Goal: Information Seeking & Learning: Learn about a topic

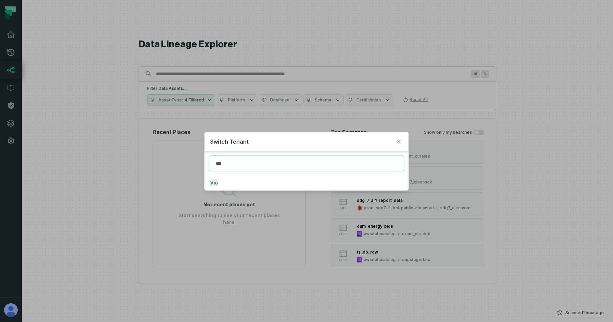
type input "***"
click button "Vio" at bounding box center [307, 182] width 204 height 15
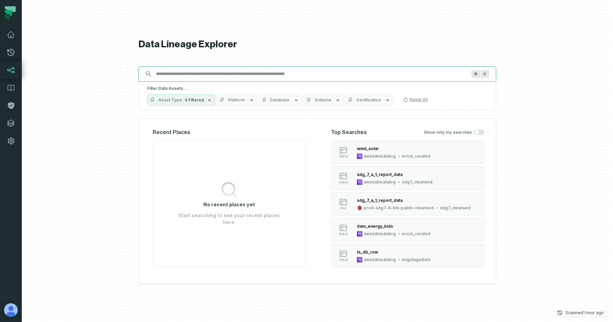
click at [563, 312] on button "Scanned 9/18/2025, 2:01:37 PM" at bounding box center [580, 313] width 55 height 8
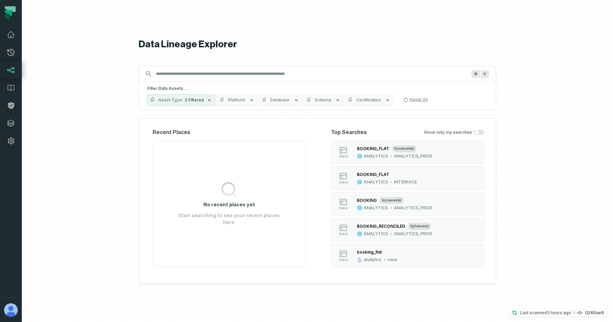
click at [560, 315] on p "Last scanned 9/18/2025, 11:49:16 AM" at bounding box center [545, 313] width 51 height 7
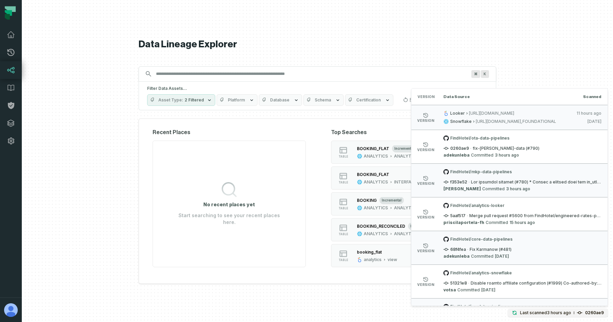
click at [450, 145] on div "FindHotel/ota-data-pipelines 0260ae9 · fix-bovio-data (#790) adekunleba Committ…" at bounding box center [522, 147] width 158 height 22
click at [453, 148] on span "0260ae9" at bounding box center [456, 148] width 26 height 5
copy span "0260ae9"
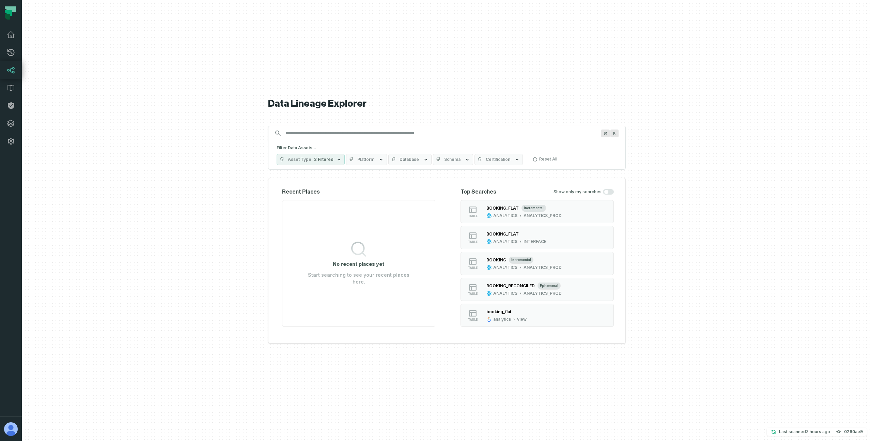
click at [531, 63] on div "Data Lineage Explorer Search for assets across the organization ⌘ K Filter Data…" at bounding box center [447, 220] width 358 height 441
click at [12, 38] on icon at bounding box center [11, 35] width 8 height 8
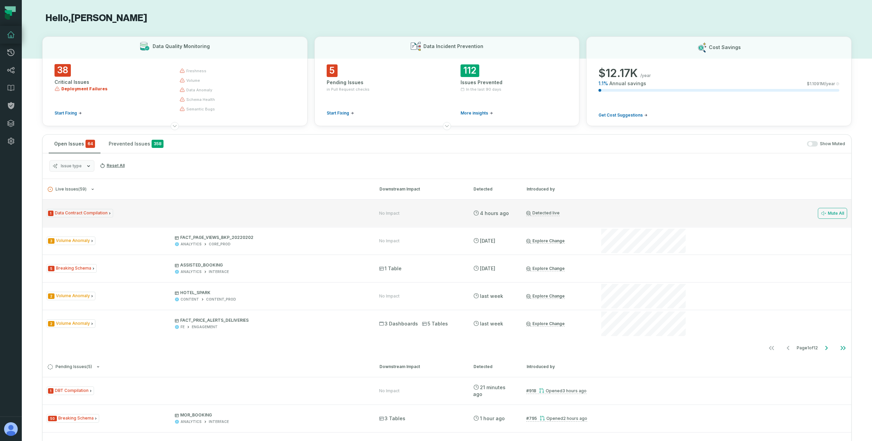
click at [167, 212] on div "1 Data Contract Compilation" at bounding box center [207, 213] width 320 height 9
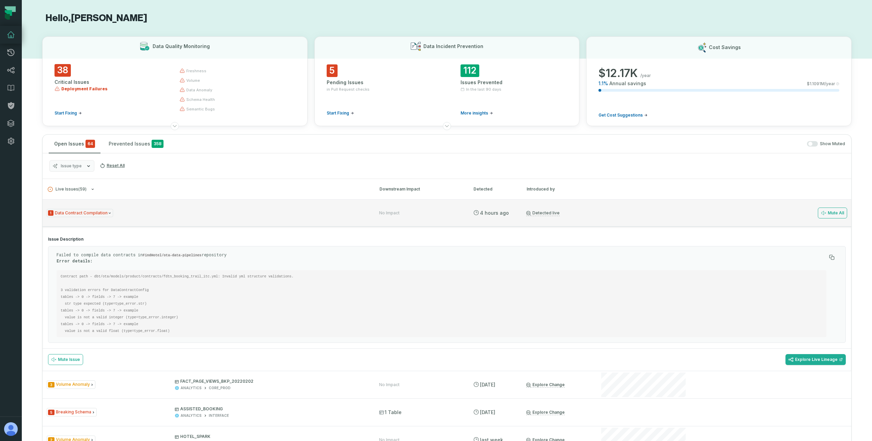
click at [160, 215] on div "1 Data Contract Compilation" at bounding box center [207, 213] width 320 height 9
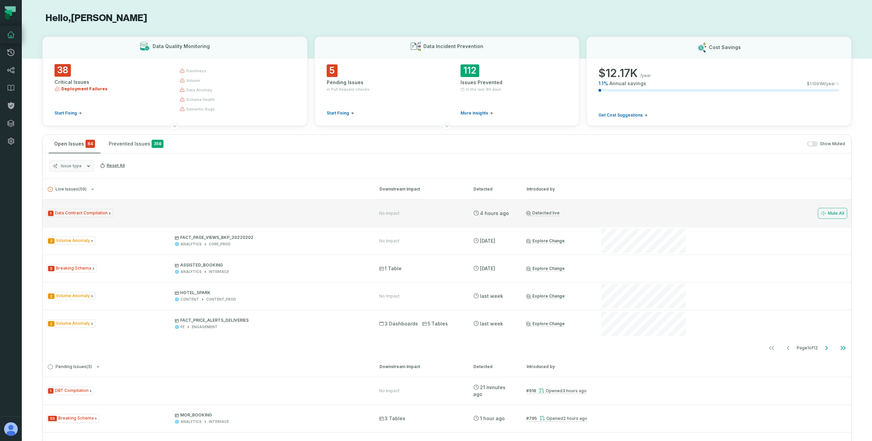
click at [153, 213] on div "1 Data Contract Compilation" at bounding box center [207, 213] width 320 height 9
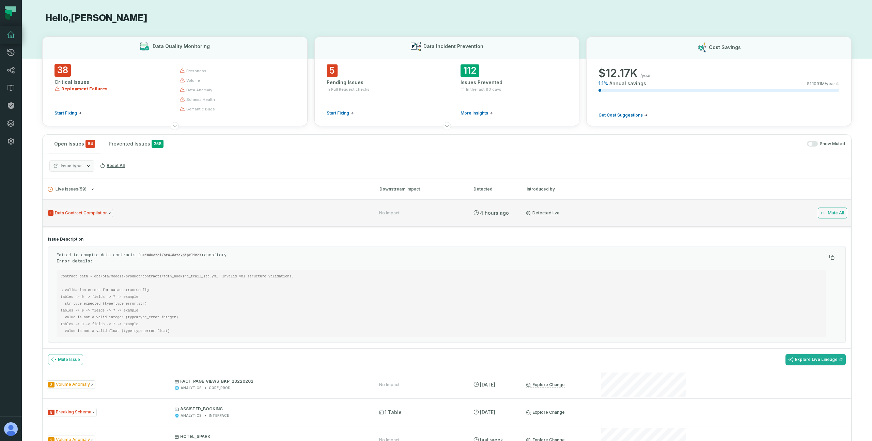
click at [148, 221] on div "1 Data Contract Compilation No Impact 9/18/2025, 11:46:47 AM Detected live Mute…" at bounding box center [447, 212] width 808 height 27
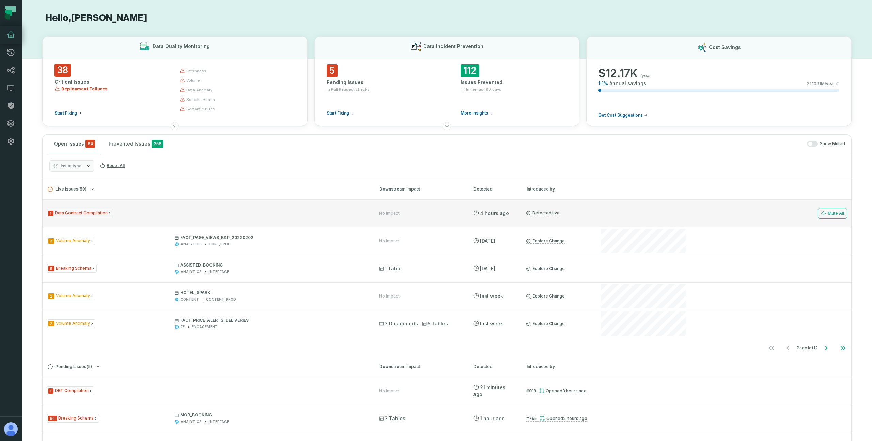
click at [148, 217] on div "1 Data Contract Compilation" at bounding box center [207, 213] width 320 height 9
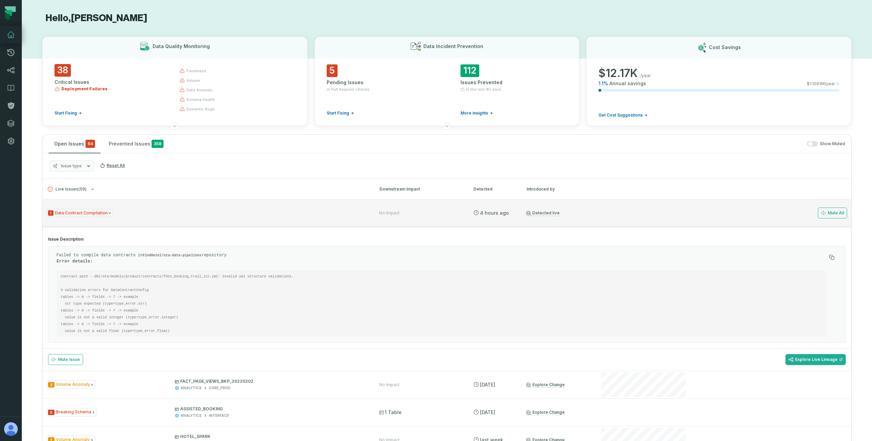
click at [148, 217] on div "1 Data Contract Compilation" at bounding box center [207, 213] width 320 height 9
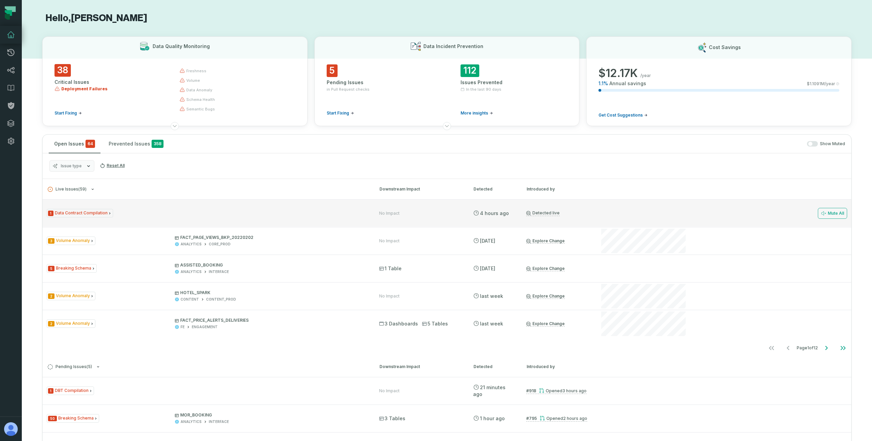
click at [148, 217] on div "1 Data Contract Compilation" at bounding box center [207, 213] width 320 height 9
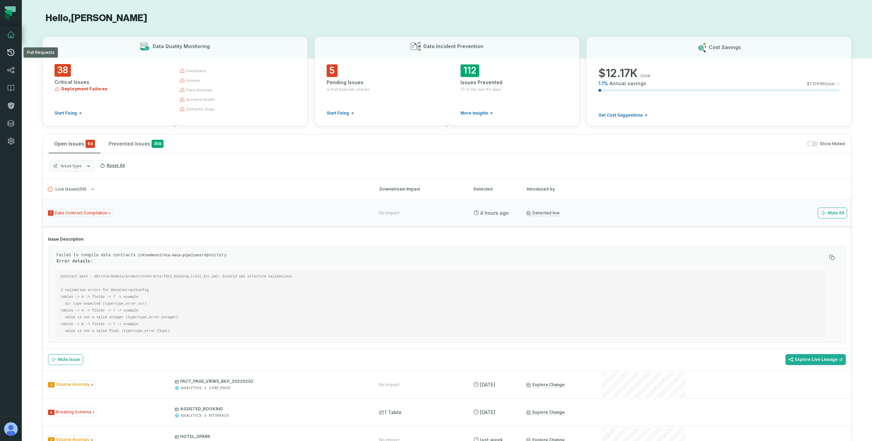
click at [16, 54] on link "Pull Requests" at bounding box center [11, 53] width 22 height 18
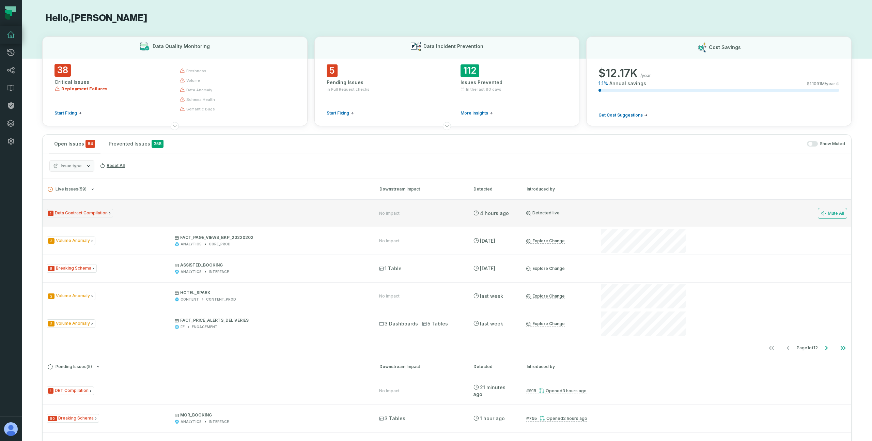
click at [151, 210] on div "1 Data Contract Compilation" at bounding box center [207, 213] width 320 height 9
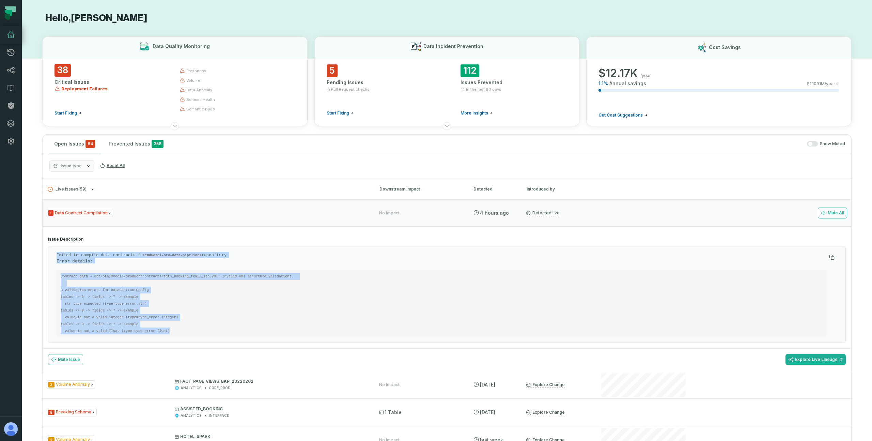
drag, startPoint x: 170, startPoint y: 331, endPoint x: 49, endPoint y: 243, distance: 148.9
click at [49, 243] on section "Issue Description Failed to compile data contracts in FindHotel/ota-data-pipeli…" at bounding box center [447, 289] width 808 height 117
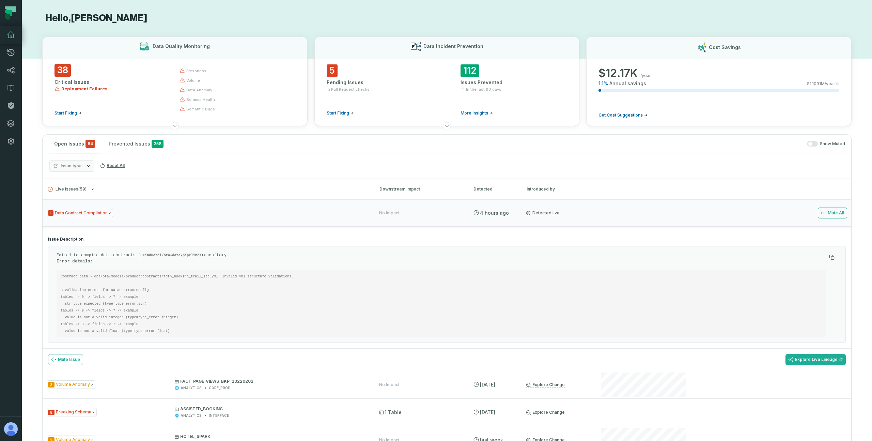
click at [57, 239] on h4 "Issue Description" at bounding box center [446, 238] width 797 height 5
click at [158, 251] on div "Failed to compile data contracts in FindHotel/ota-data-pipelines repository Err…" at bounding box center [446, 294] width 797 height 97
click at [135, 260] on p "Failed to compile data contracts in FindHotel/ota-data-pipelines repository Err…" at bounding box center [442, 258] width 770 height 12
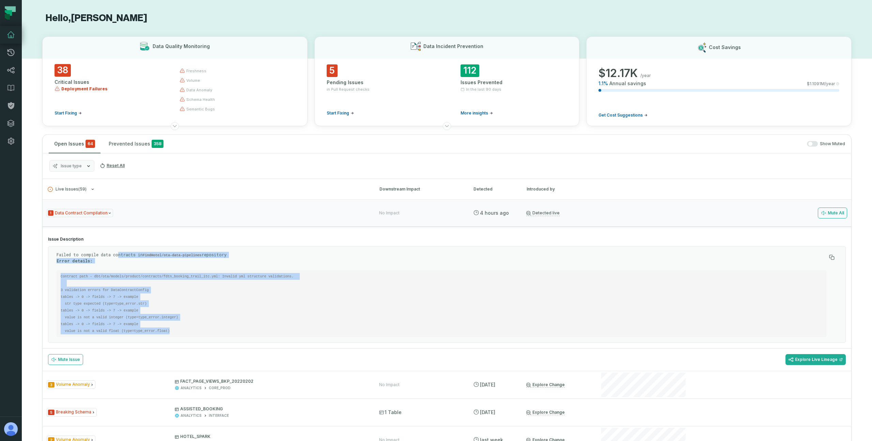
drag, startPoint x: 118, startPoint y: 255, endPoint x: 172, endPoint y: 331, distance: 93.1
click at [172, 331] on div "Failed to compile data contracts in FindHotel/ota-data-pipelines repository Err…" at bounding box center [442, 294] width 770 height 85
click at [184, 328] on pre "Contract path - dbt/ota/models/product/contracts/fdtn_booking_trail_itc.yml: In…" at bounding box center [442, 303] width 770 height 67
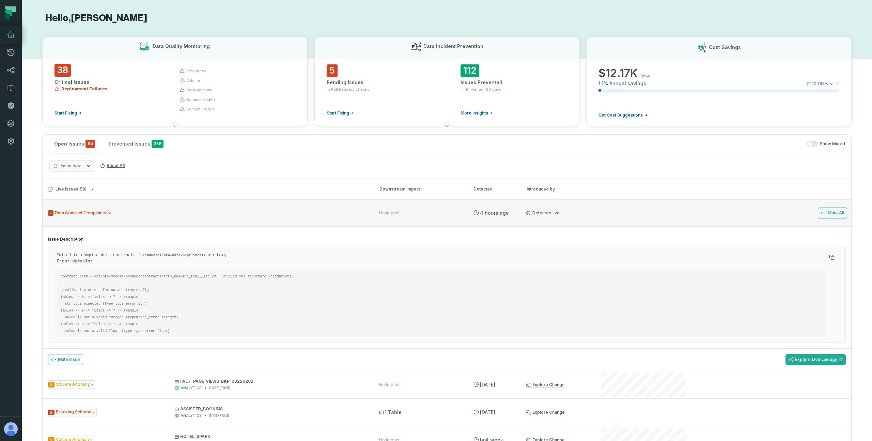
click at [345, 223] on div "1 Data Contract Compilation No Impact 9/18/2025, 11:46:47 AM Detected live Mute…" at bounding box center [447, 212] width 808 height 27
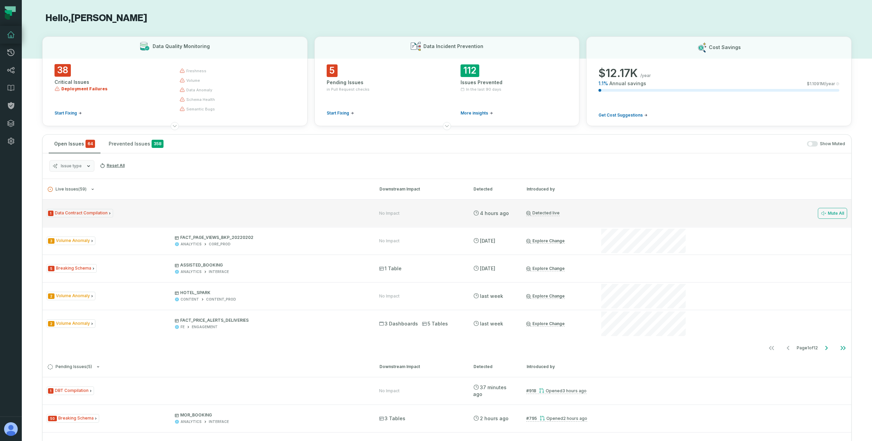
click at [314, 203] on div "1 Data Contract Compilation No Impact 9/18/2025, 11:46:47 AM Detected live Mute…" at bounding box center [447, 212] width 808 height 27
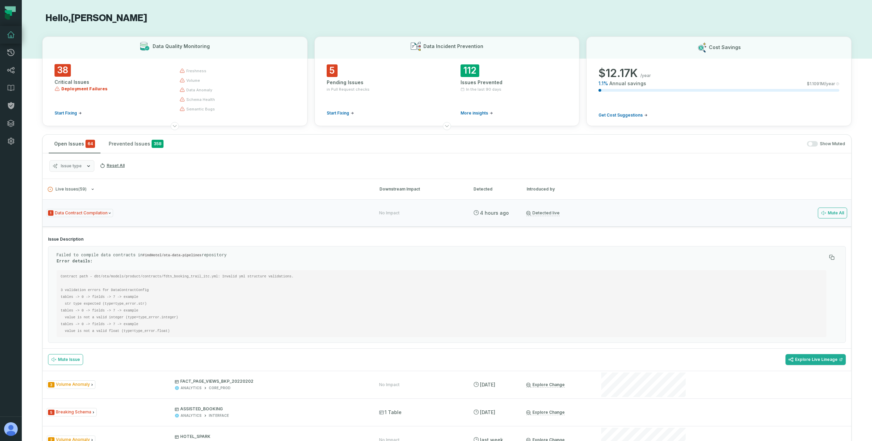
click at [236, 274] on code "Contract path - dbt/ota/models/product/contracts/fdtn_booking_trail_itc.yml: In…" at bounding box center [179, 303] width 237 height 59
click at [178, 290] on pre "Contract path - dbt/ota/models/product/contracts/fdtn_booking_trail_itc.yml: In…" at bounding box center [442, 303] width 770 height 67
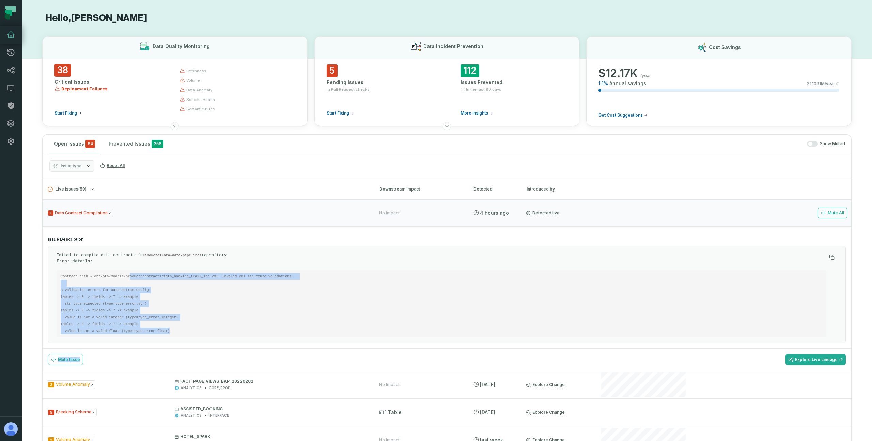
drag, startPoint x: 130, startPoint y: 273, endPoint x: 149, endPoint y: 355, distance: 83.7
click at [149, 355] on div "Issue Description Failed to compile data contracts in FindHotel/ota-data-pipeli…" at bounding box center [447, 298] width 808 height 144
click at [211, 329] on pre "Contract path - dbt/ota/models/product/contracts/fdtn_booking_trail_itc.yml: In…" at bounding box center [442, 303] width 770 height 67
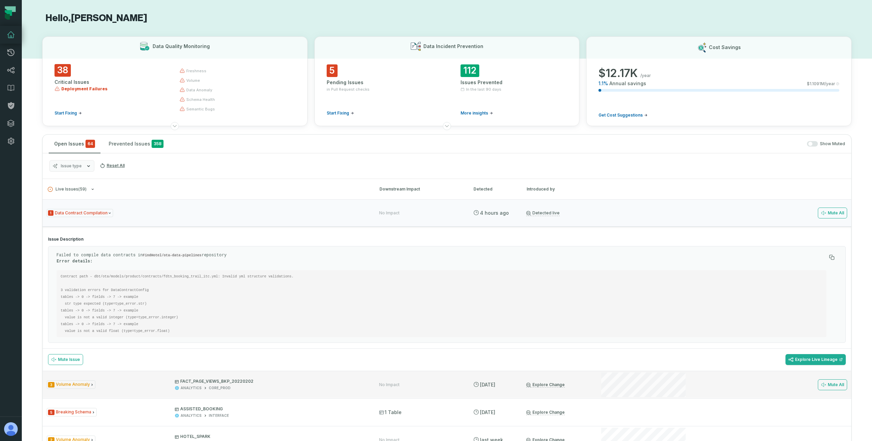
click at [310, 386] on div "ANALYTICS CORE_PROD" at bounding box center [271, 387] width 192 height 5
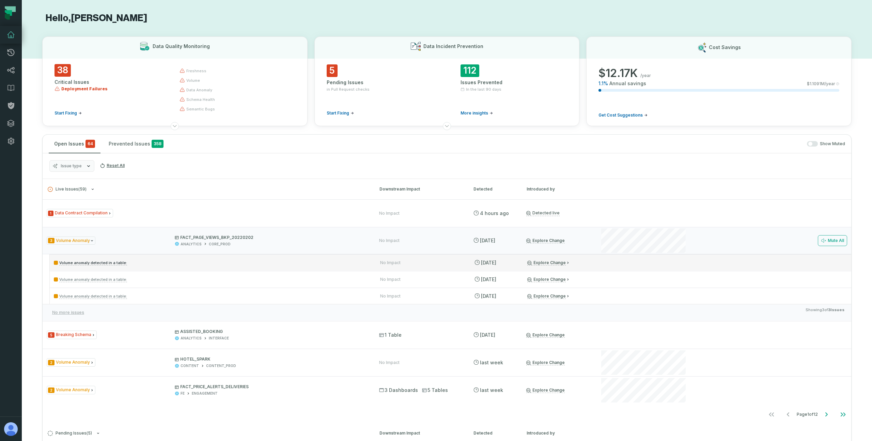
click at [211, 260] on p "Volume anomaly detected in a table:" at bounding box center [211, 262] width 314 height 8
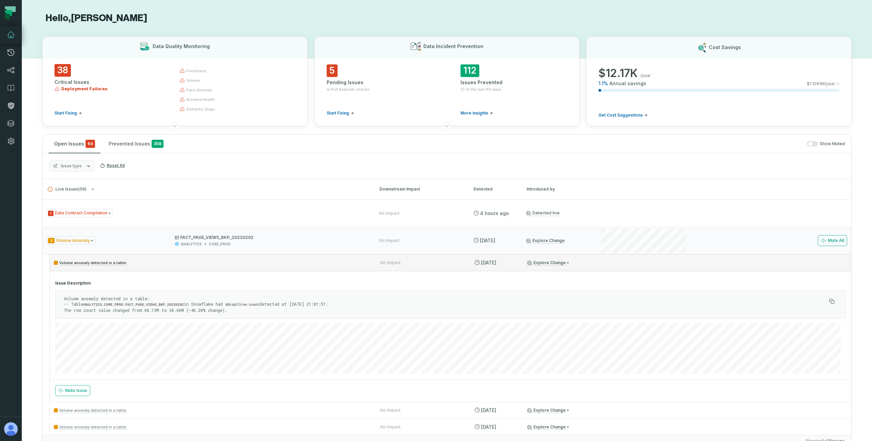
click at [212, 265] on p "Volume anomaly detected in a table:" at bounding box center [211, 262] width 314 height 8
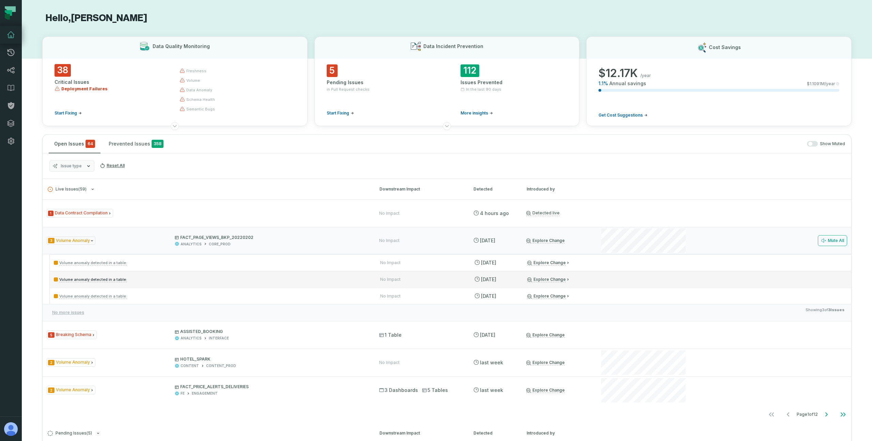
click at [222, 276] on p "Volume anomaly detected in a table:" at bounding box center [211, 279] width 314 height 8
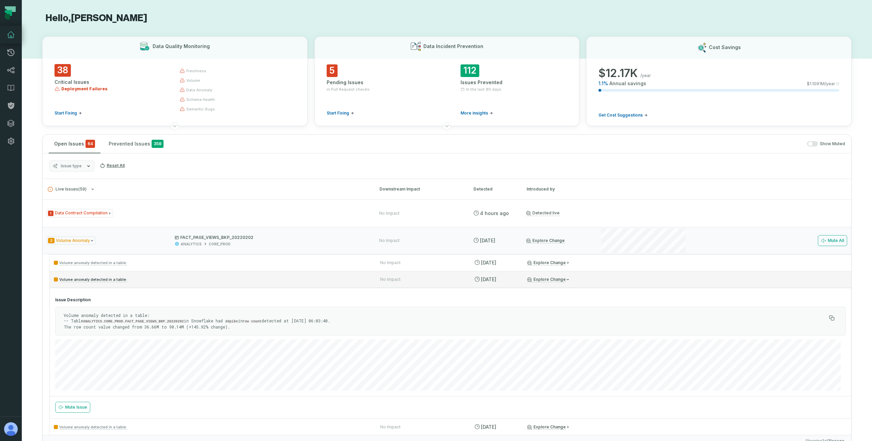
click at [220, 279] on p "Volume anomaly detected in a table:" at bounding box center [211, 279] width 314 height 8
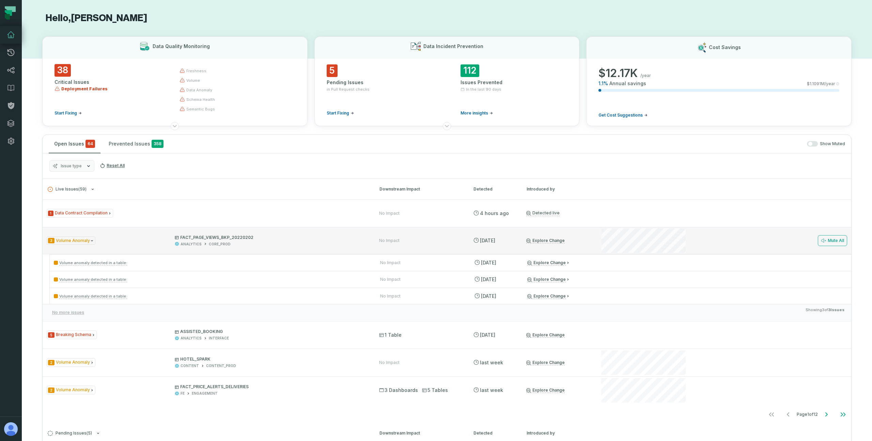
click at [149, 240] on div "3 Volume Anomaly FACT_PAGE_VIEWS_BKP_20220202 ANALYTICS CORE_PROD" at bounding box center [207, 241] width 320 height 12
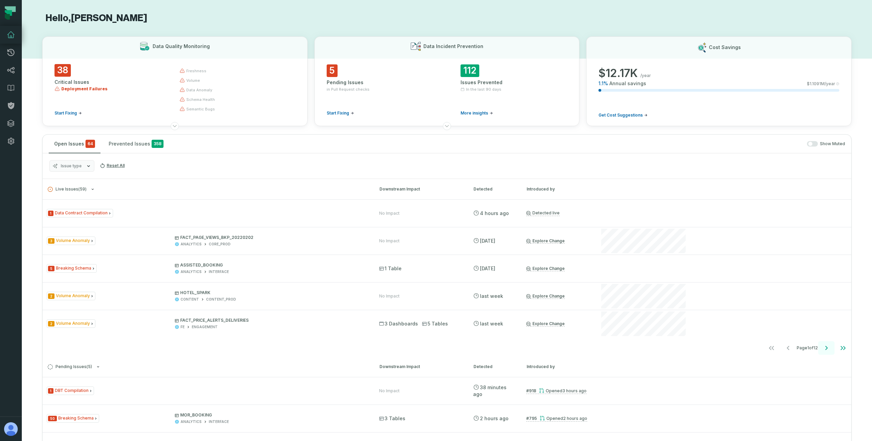
click at [822, 347] on icon "Go to next page" at bounding box center [826, 348] width 8 height 8
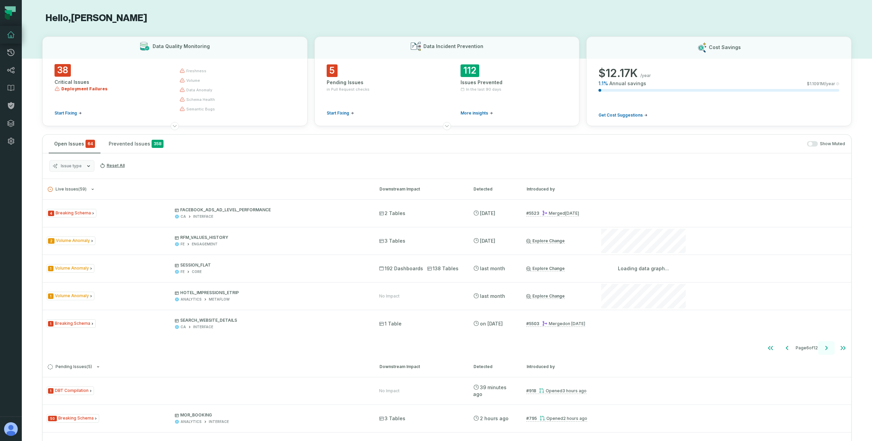
click at [822, 345] on icon "Go to next page" at bounding box center [826, 348] width 8 height 8
click at [825, 346] on icon "Go to next page" at bounding box center [826, 348] width 2 height 4
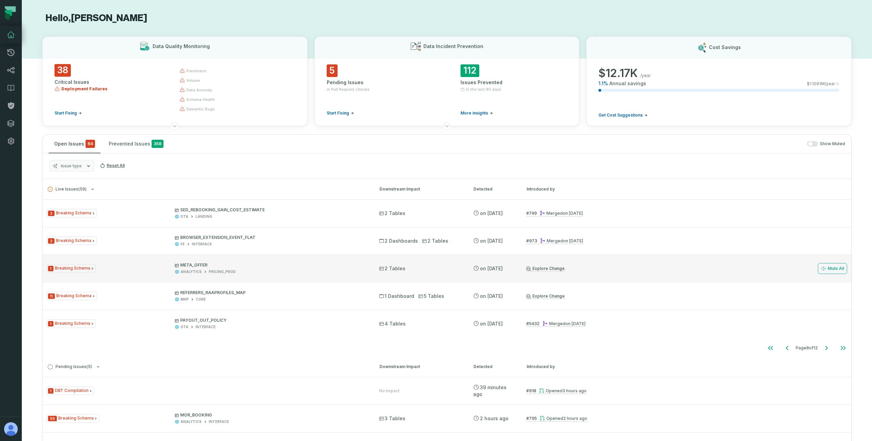
click at [550, 269] on link "Explore Change" at bounding box center [545, 268] width 38 height 5
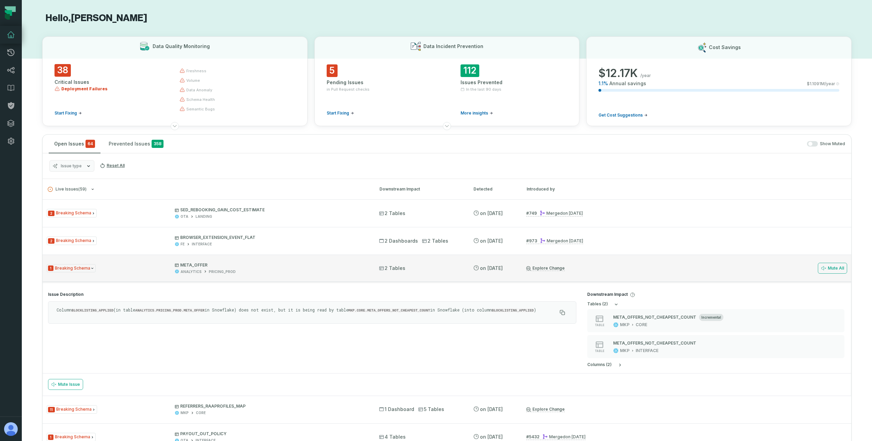
click at [584, 278] on div "1 Breaking Schema META_OFFER ANALYTICS PRICING_PROD 2 Tables 7/23/2025, 12:38:0…" at bounding box center [447, 267] width 808 height 27
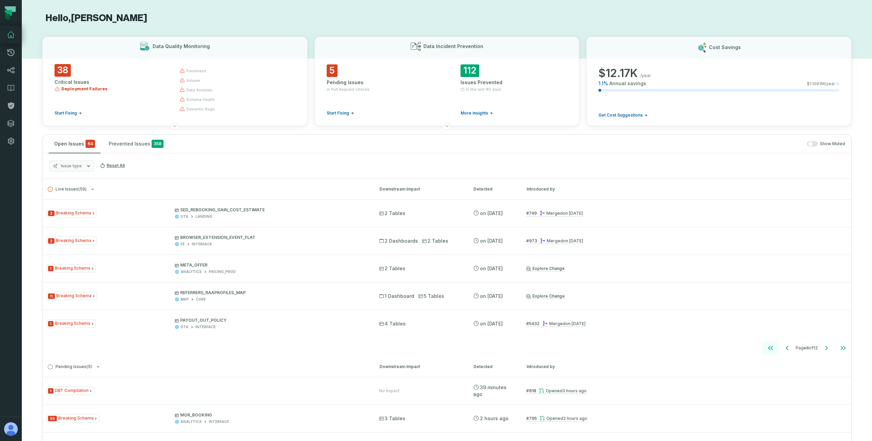
click at [766, 348] on icon "Go to first page" at bounding box center [770, 348] width 8 height 8
click at [822, 348] on icon "Go to next page" at bounding box center [826, 348] width 8 height 8
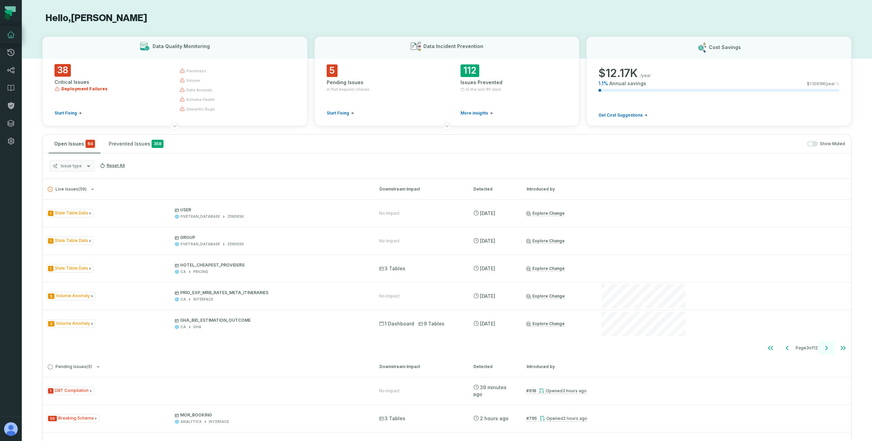
click at [822, 348] on icon "Go to next page" at bounding box center [826, 348] width 8 height 8
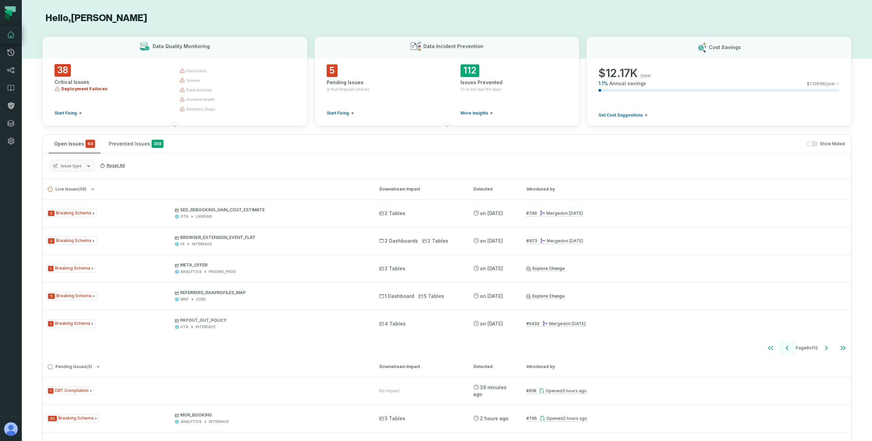
click at [783, 349] on icon "Go to previous page" at bounding box center [787, 348] width 8 height 8
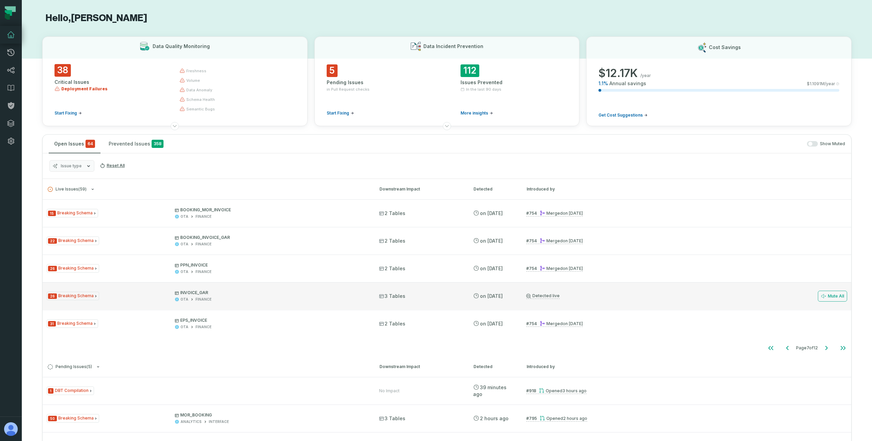
click at [326, 296] on span "INVOICE_GAR OTA FINANCE" at bounding box center [271, 296] width 192 height 12
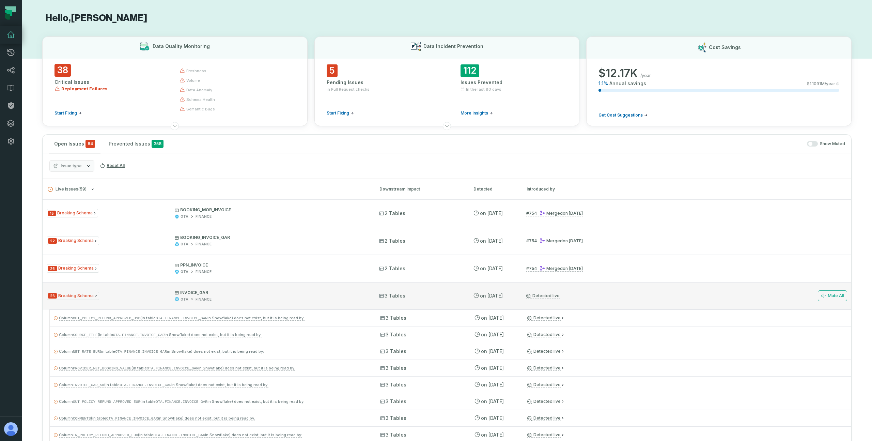
click at [326, 296] on span "INVOICE_GAR OTA FINANCE" at bounding box center [271, 296] width 192 height 12
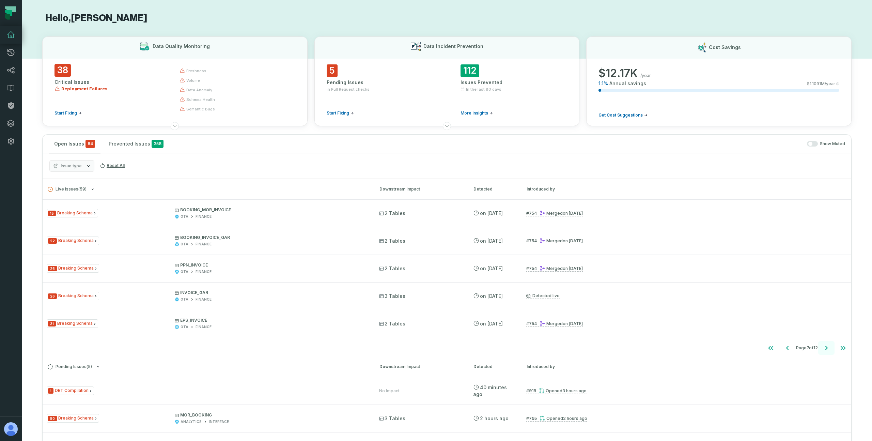
click at [822, 348] on icon "Go to next page" at bounding box center [826, 348] width 8 height 8
click at [822, 349] on icon "Go to next page" at bounding box center [826, 348] width 8 height 8
click at [822, 347] on icon "Go to next page" at bounding box center [826, 348] width 8 height 8
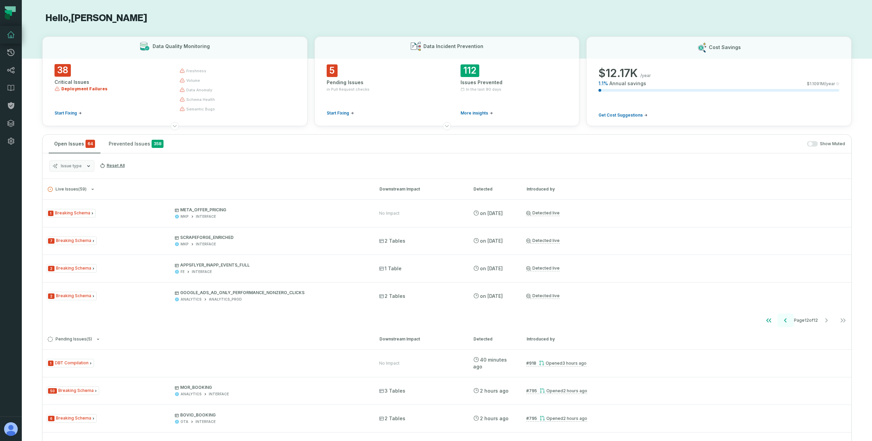
click at [781, 318] on icon "Go to previous page" at bounding box center [785, 320] width 8 height 8
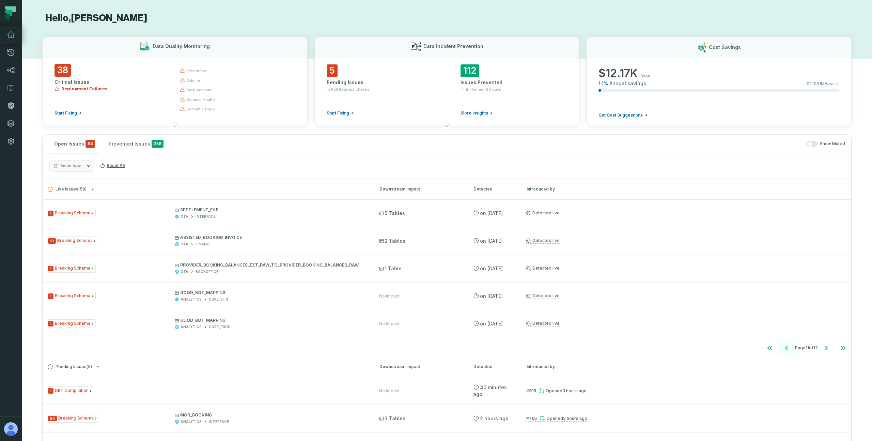
click at [785, 348] on icon "Go to previous page" at bounding box center [786, 348] width 2 height 4
click at [781, 347] on icon "Go to previous page" at bounding box center [785, 348] width 8 height 8
click at [786, 347] on icon "Go to previous page" at bounding box center [787, 348] width 2 height 4
click at [783, 348] on icon "Go to previous page" at bounding box center [787, 348] width 8 height 8
click at [786, 348] on icon "Go to previous page" at bounding box center [787, 348] width 2 height 4
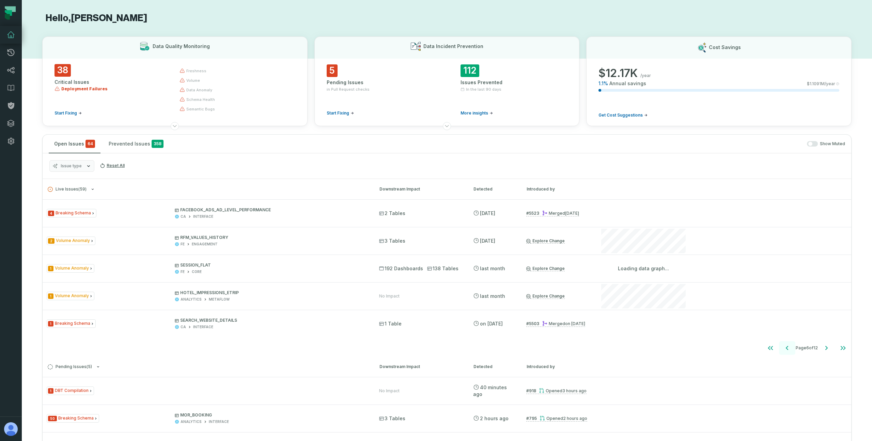
click at [786, 348] on icon "Go to previous page" at bounding box center [787, 348] width 2 height 4
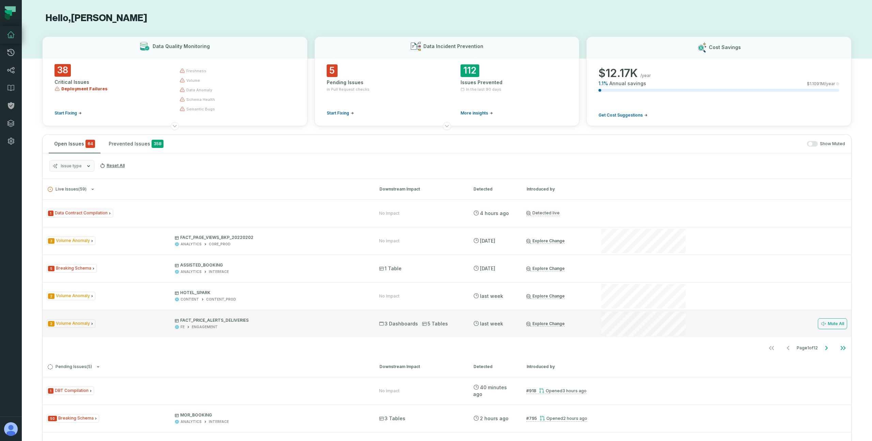
click at [542, 323] on link "Explore Change" at bounding box center [545, 323] width 38 height 5
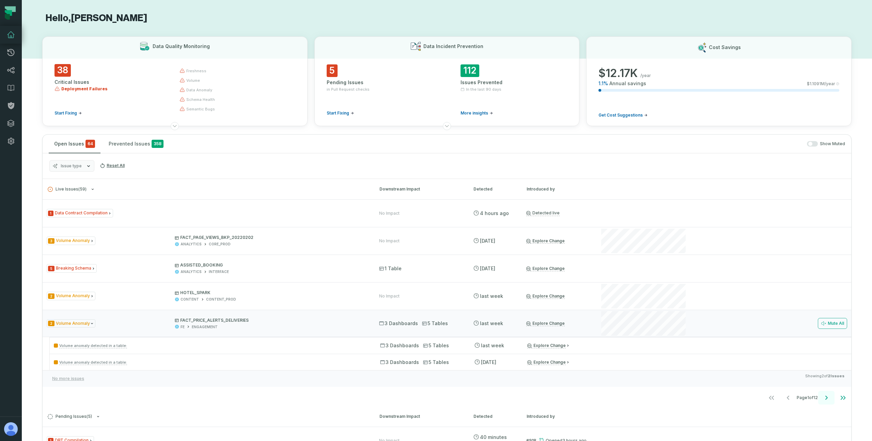
click at [822, 401] on icon "Go to next page" at bounding box center [826, 397] width 8 height 8
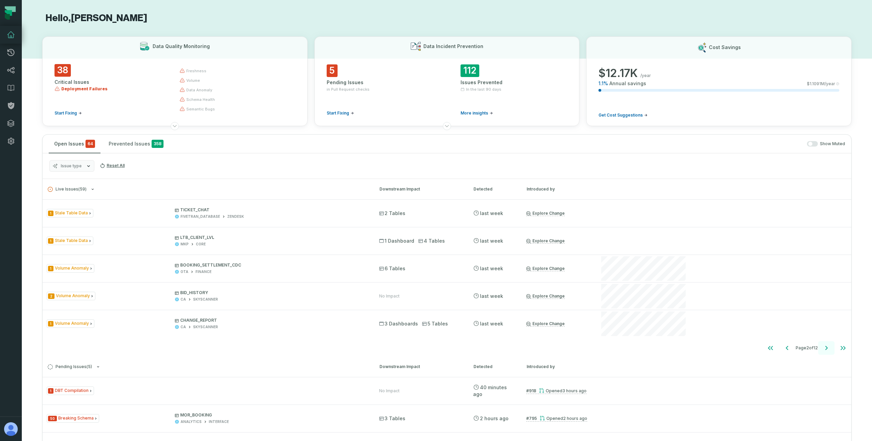
click at [822, 349] on icon "Go to next page" at bounding box center [826, 348] width 8 height 8
click at [822, 347] on icon "Go to next page" at bounding box center [826, 348] width 8 height 8
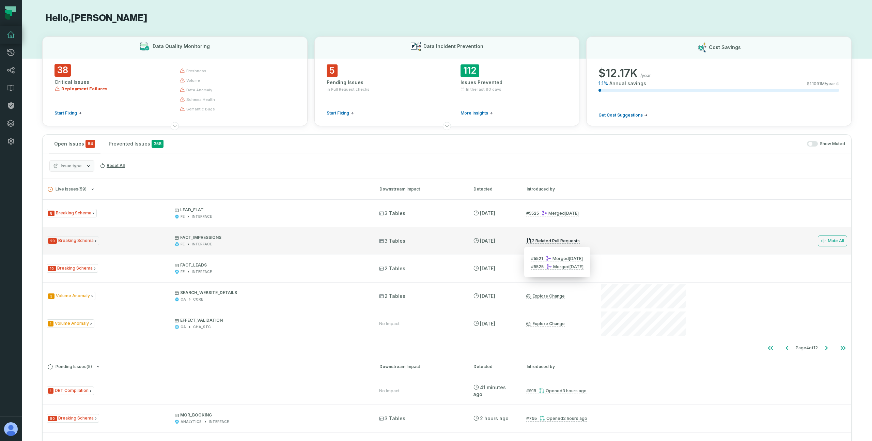
click at [535, 241] on link "2 related pull requests" at bounding box center [552, 241] width 53 height 6
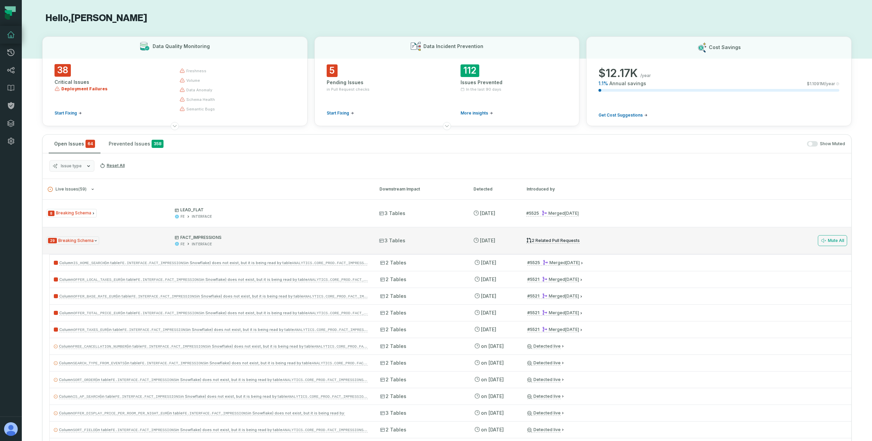
click at [539, 240] on link "2 related pull requests" at bounding box center [552, 240] width 53 height 6
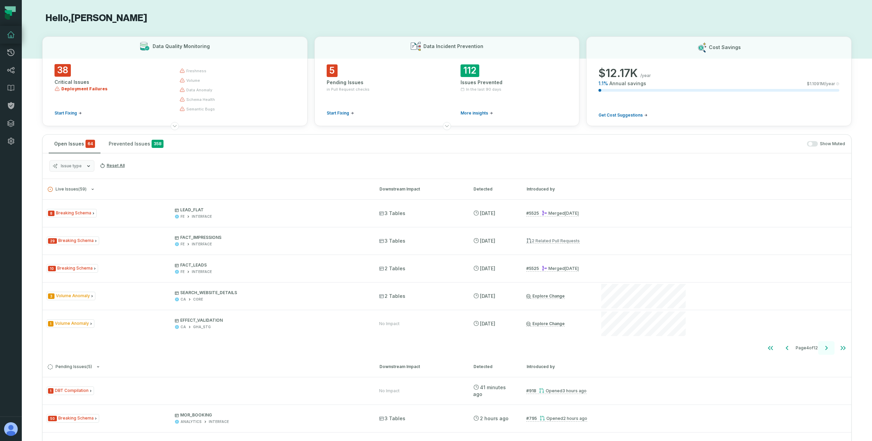
click at [822, 349] on icon "Go to next page" at bounding box center [826, 348] width 8 height 8
click at [768, 348] on button "Go to first page" at bounding box center [770, 348] width 16 height 14
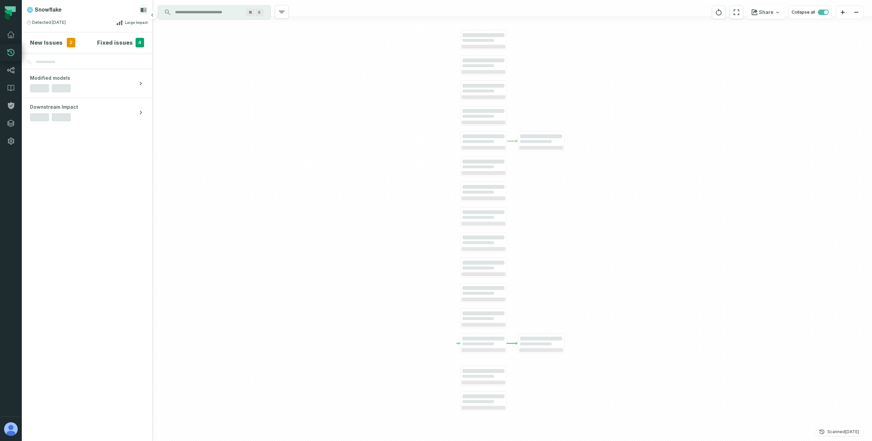
click at [67, 42] on span "2" at bounding box center [71, 43] width 9 height 10
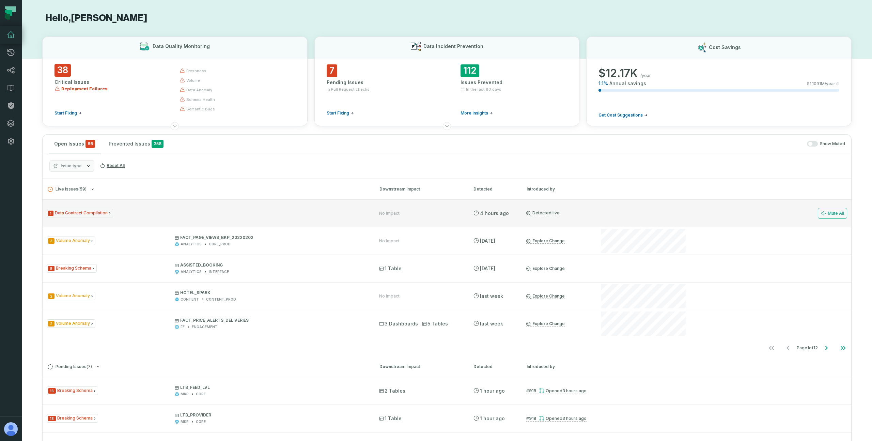
click at [315, 212] on div "1 Data Contract Compilation" at bounding box center [207, 213] width 320 height 9
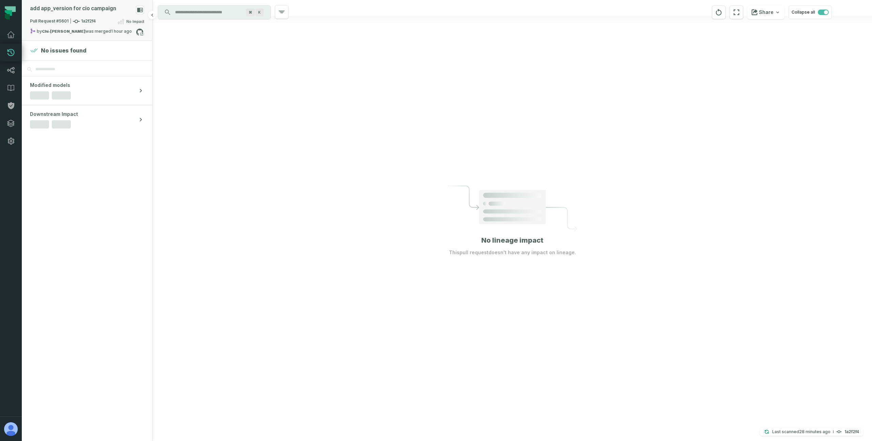
click at [100, 18] on div "Pull Request #5601 1a2f2f4 No Impact" at bounding box center [87, 22] width 114 height 11
click at [166, 29] on button "analytics-looker" at bounding box center [183, 28] width 48 height 8
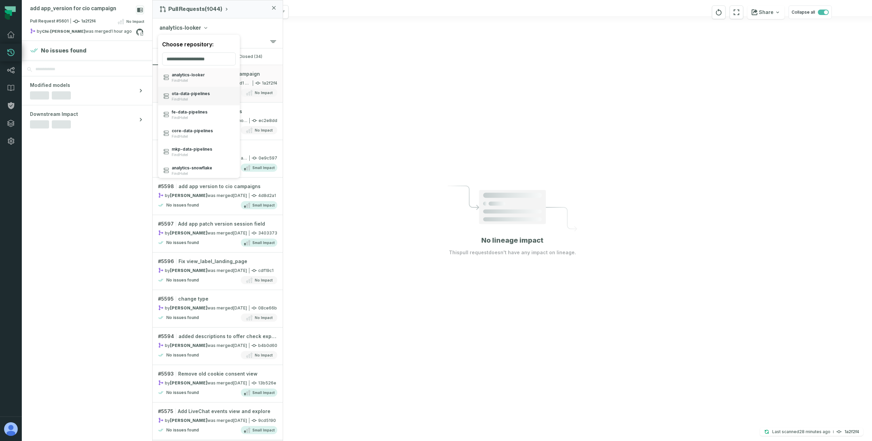
click at [194, 96] on div "ota- data- pipelines FindHotel" at bounding box center [191, 96] width 38 height 11
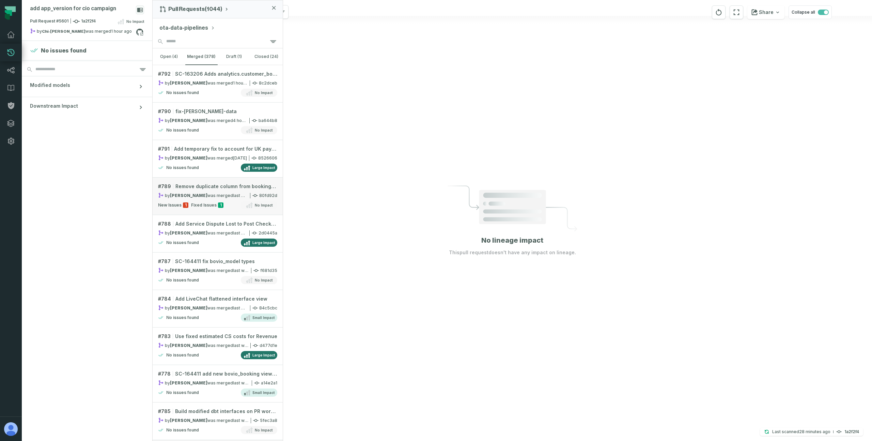
click at [194, 185] on span "Remove duplicate column from booking_trail contract" at bounding box center [226, 186] width 102 height 7
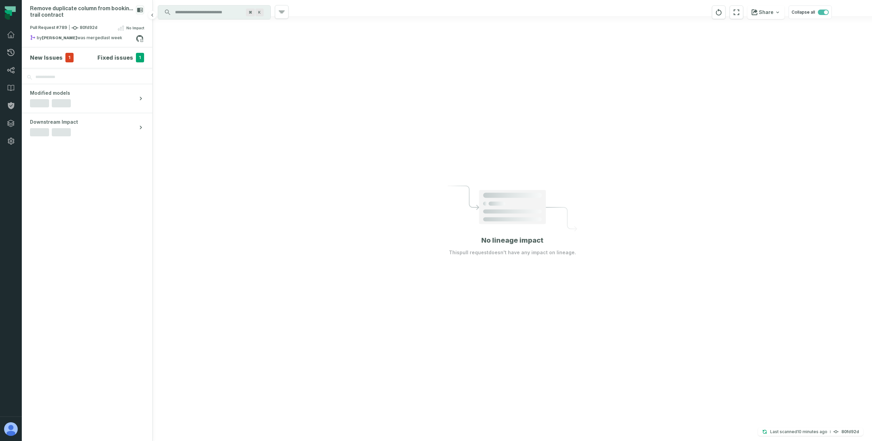
click at [70, 60] on span "1" at bounding box center [69, 58] width 8 height 10
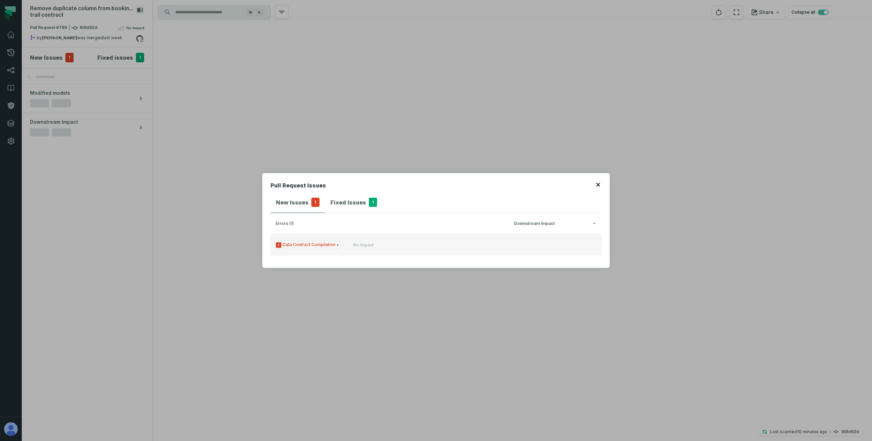
click at [385, 244] on div "No Impact" at bounding box center [394, 244] width 82 height 5
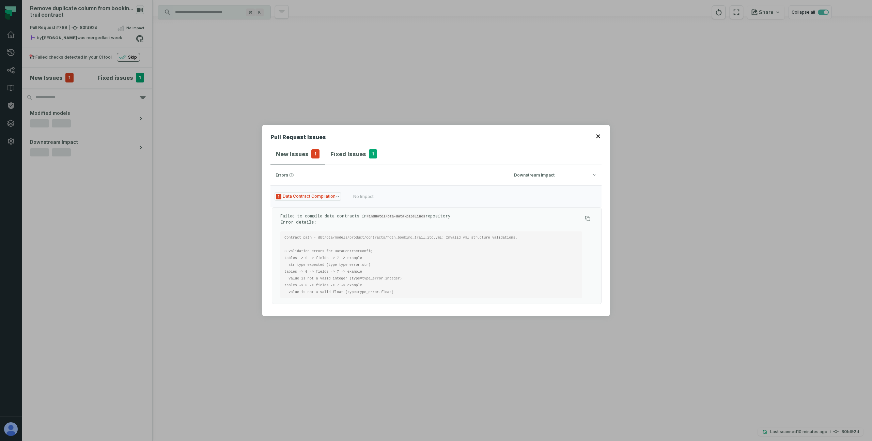
click at [342, 151] on h4 "Fixed Issues" at bounding box center [348, 154] width 36 height 8
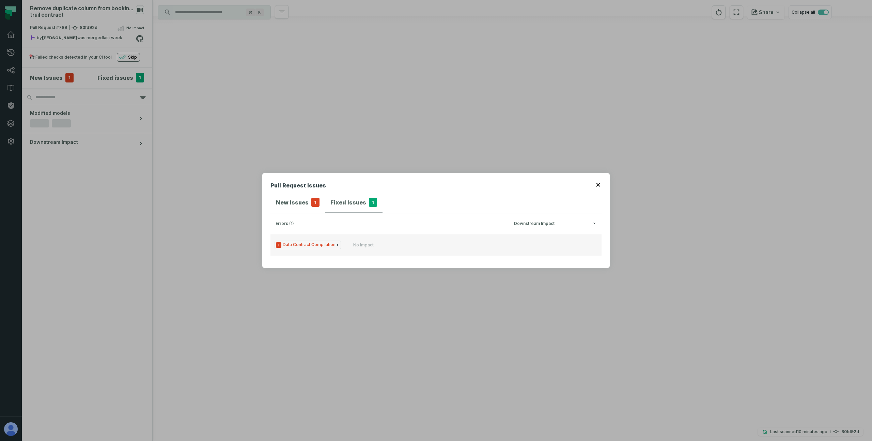
click at [349, 238] on button "1 Data Contract Compilation No Impact" at bounding box center [435, 245] width 331 height 22
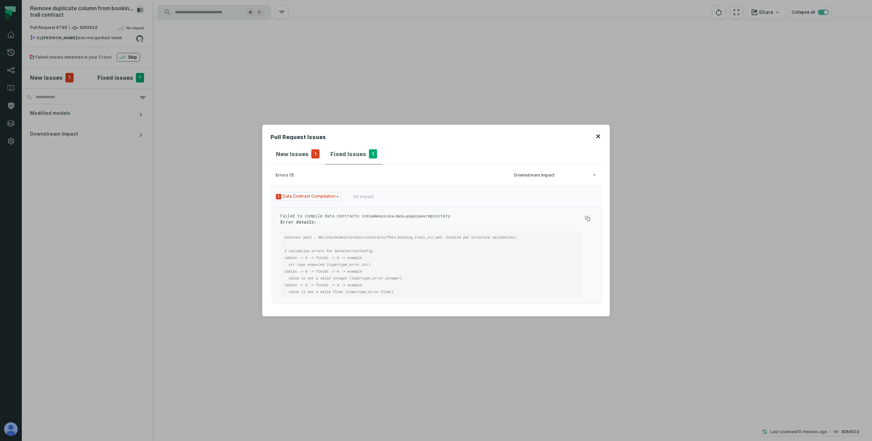
drag, startPoint x: 330, startPoint y: 257, endPoint x: 347, endPoint y: 285, distance: 32.5
click at [347, 284] on code "Contract path - dbt/ota/models/product/contracts/fdtn_booking_trail_itc.yml: In…" at bounding box center [402, 264] width 237 height 59
click at [299, 158] on div "New Issues 1" at bounding box center [298, 154] width 44 height 10
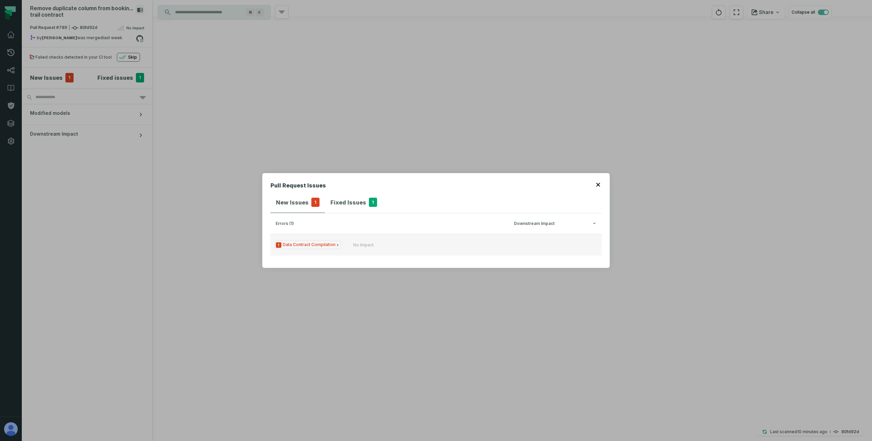
click at [314, 234] on button "1 Data Contract Compilation No Impact" at bounding box center [435, 245] width 331 height 22
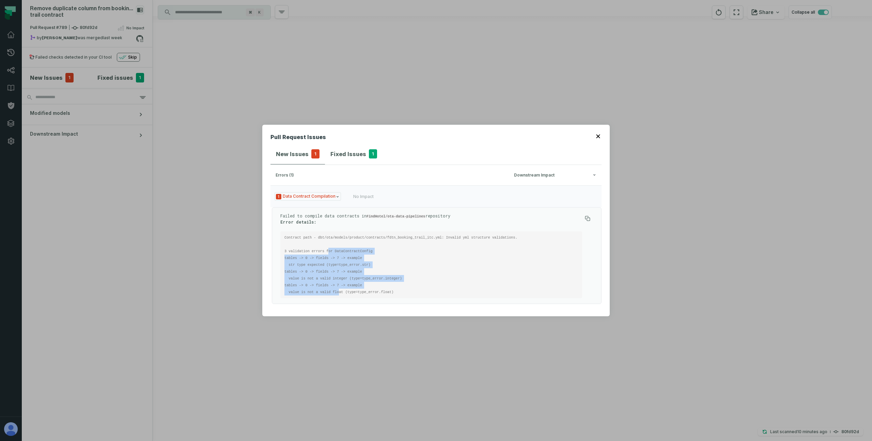
drag, startPoint x: 328, startPoint y: 253, endPoint x: 339, endPoint y: 291, distance: 40.1
click at [339, 291] on code "Contract path - dbt/ota/models/product/contracts/fdtn_booking_trail_itc.yml: In…" at bounding box center [402, 264] width 237 height 59
click at [346, 290] on code "Contract path - dbt/ota/models/product/contracts/fdtn_booking_trail_itc.yml: In…" at bounding box center [402, 264] width 237 height 59
click at [206, 96] on div "Pull Request Issues New Issues 1 Fixed Issues 1 errors (1) Downstream Impact 1 …" at bounding box center [436, 220] width 872 height 441
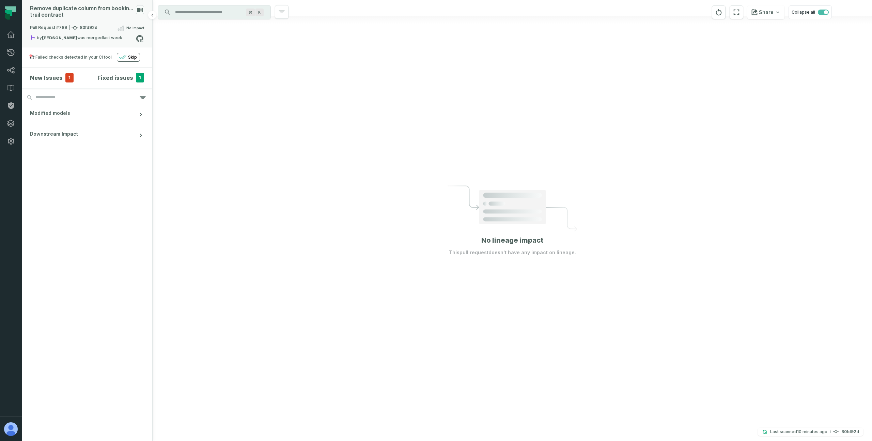
click at [118, 21] on div "Remove duplicate column from booking_ trail contract" at bounding box center [87, 14] width 114 height 18
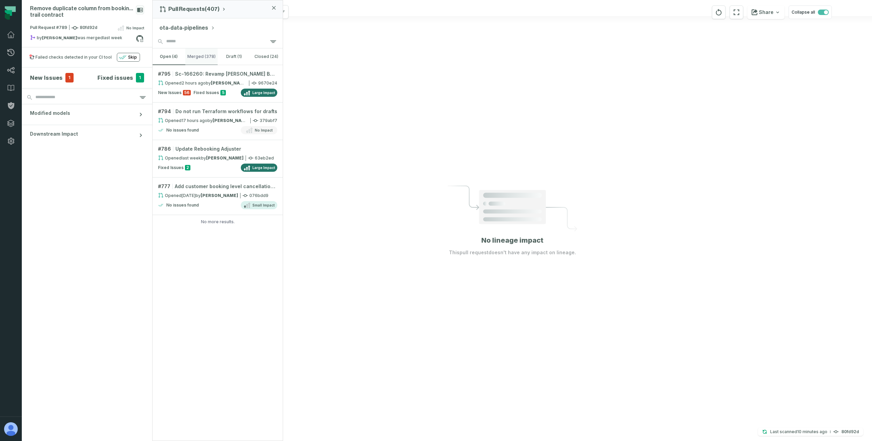
click at [205, 61] on button "merged (378)" at bounding box center [201, 56] width 33 height 16
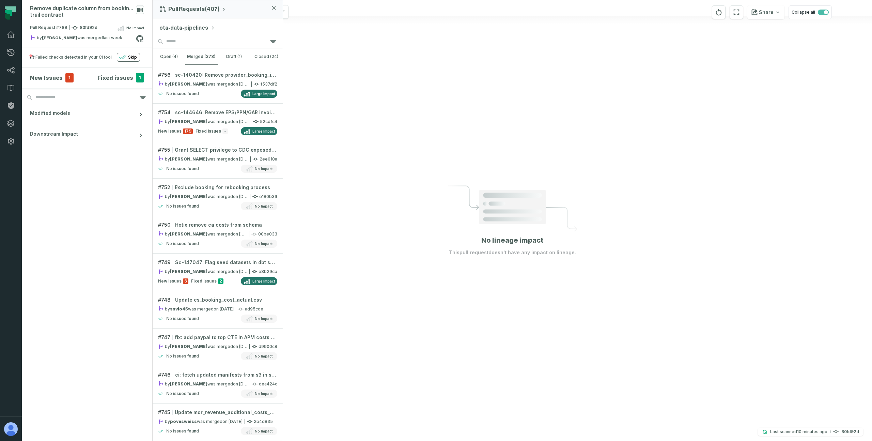
scroll to position [1514, 0]
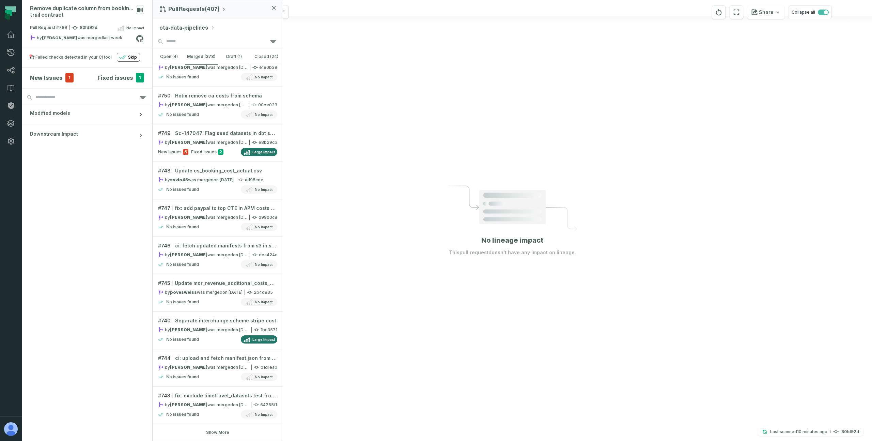
click at [222, 430] on button "Show More" at bounding box center [217, 431] width 23 height 5
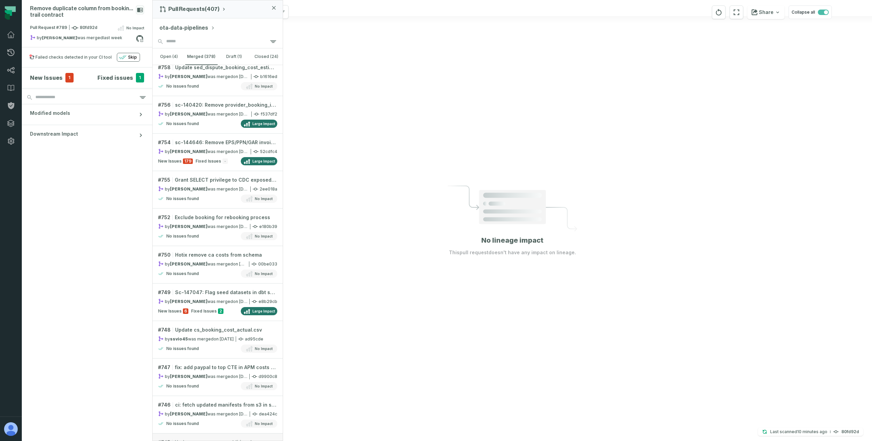
scroll to position [1337, 0]
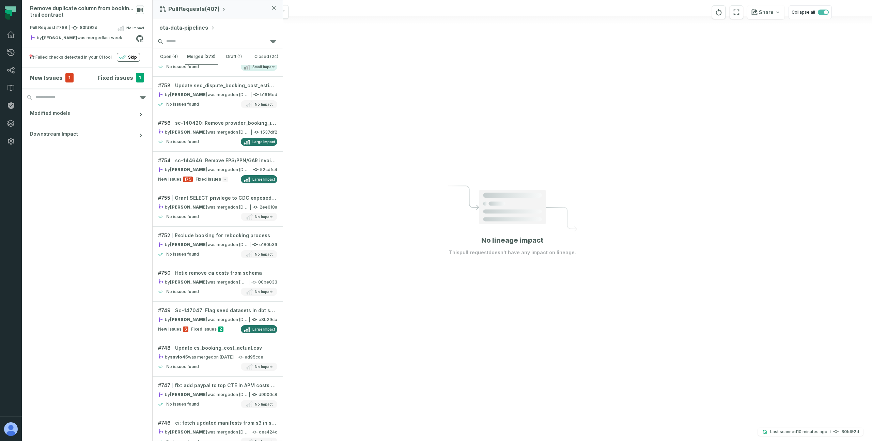
click at [179, 44] on input "search" at bounding box center [218, 42] width 130 height 14
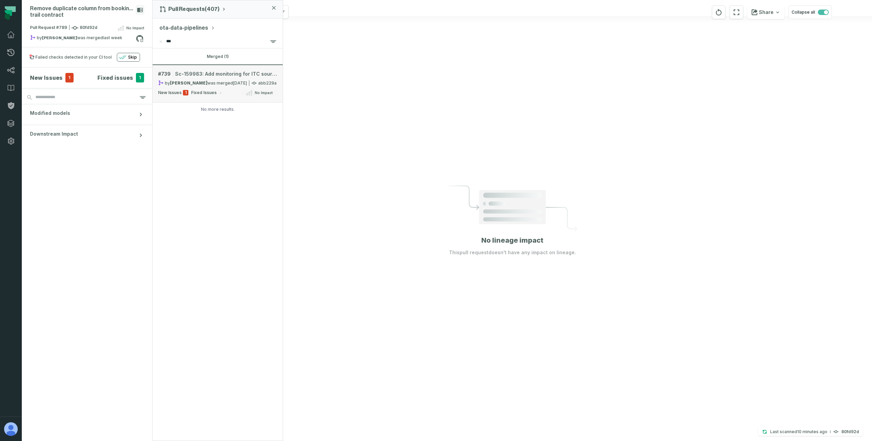
type input "***"
click at [211, 81] on div "by [PERSON_NAME] was merged [DATE] 6:44:47 PM" at bounding box center [202, 83] width 89 height 6
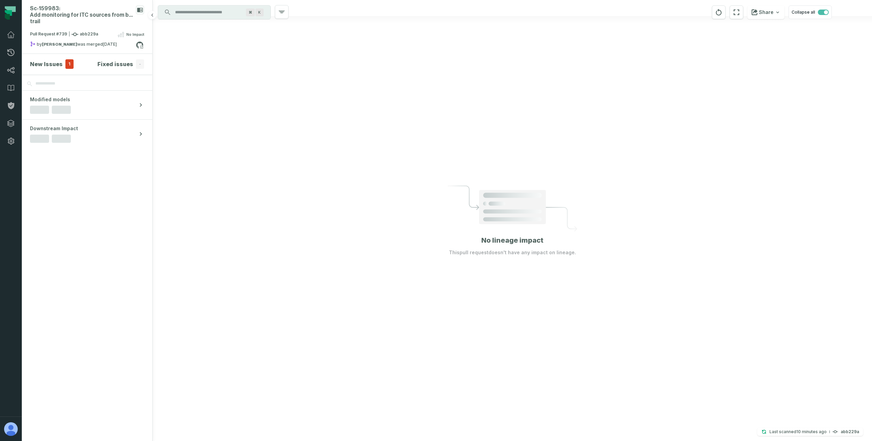
click at [62, 63] on div "New Issues 1" at bounding box center [52, 64] width 44 height 10
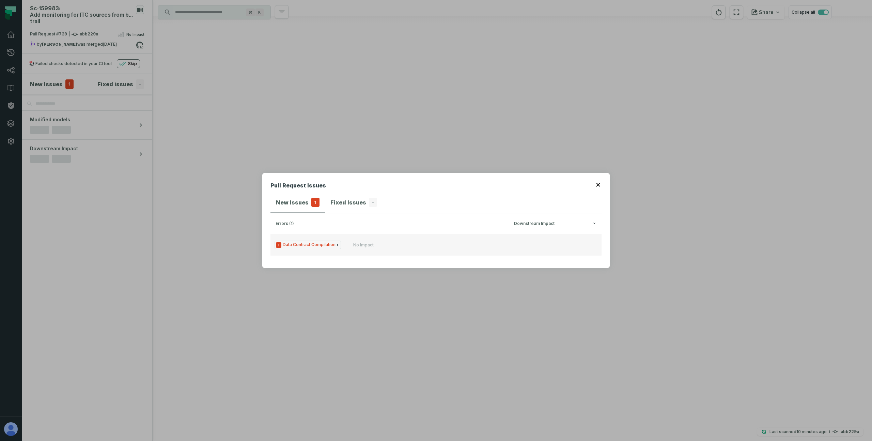
click at [390, 240] on button "1 Data Contract Compilation No Impact" at bounding box center [435, 245] width 331 height 22
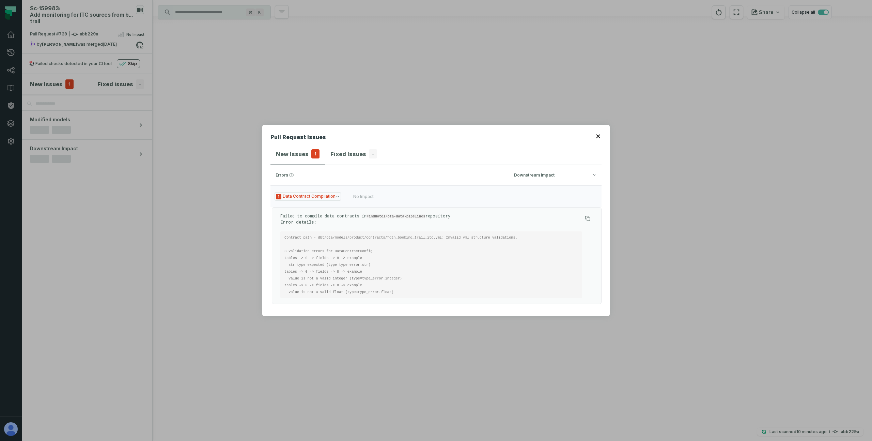
click at [339, 237] on code "Contract path - dbt/ota/models/product/contracts/fdtn_booking_trail_itc.yml: In…" at bounding box center [402, 264] width 237 height 59
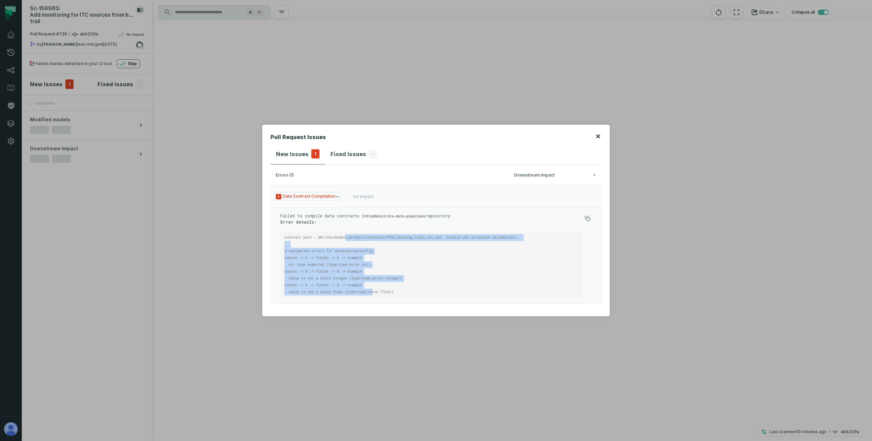
drag, startPoint x: 344, startPoint y: 237, endPoint x: 373, endPoint y: 294, distance: 63.5
click at [373, 294] on code "Contract path - dbt/ota/models/product/contracts/fdtn_booking_trail_itc.yml: In…" at bounding box center [402, 264] width 237 height 59
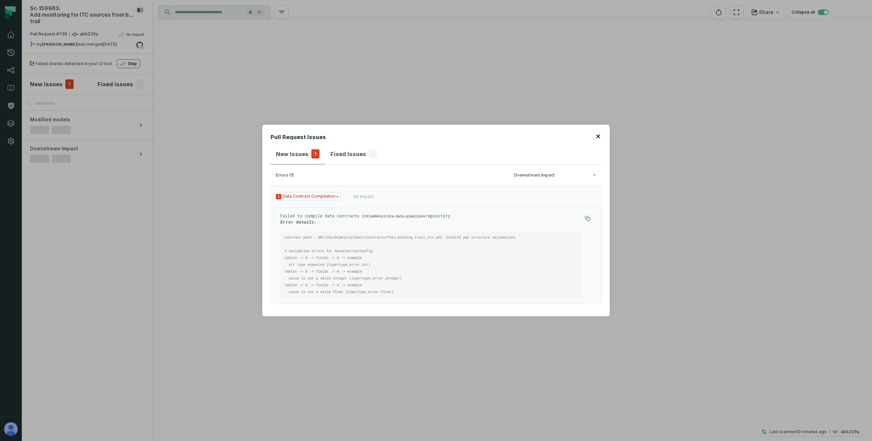
click at [382, 292] on code "Contract path - dbt/ota/models/product/contracts/fdtn_booking_trail_itc.yml: In…" at bounding box center [402, 264] width 237 height 59
click at [143, 100] on div "Pull Request Issues New Issues 1 Fixed Issues - errors (1) Downstream Impact 1 …" at bounding box center [436, 220] width 872 height 441
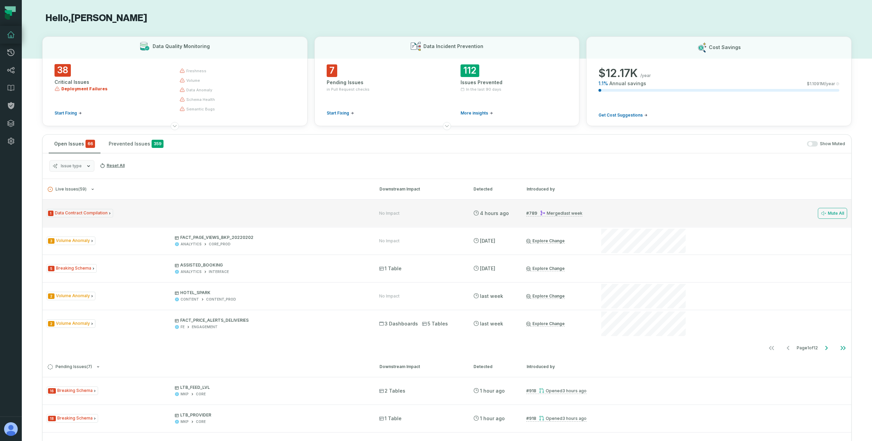
click at [455, 211] on div "No Impact" at bounding box center [420, 212] width 82 height 5
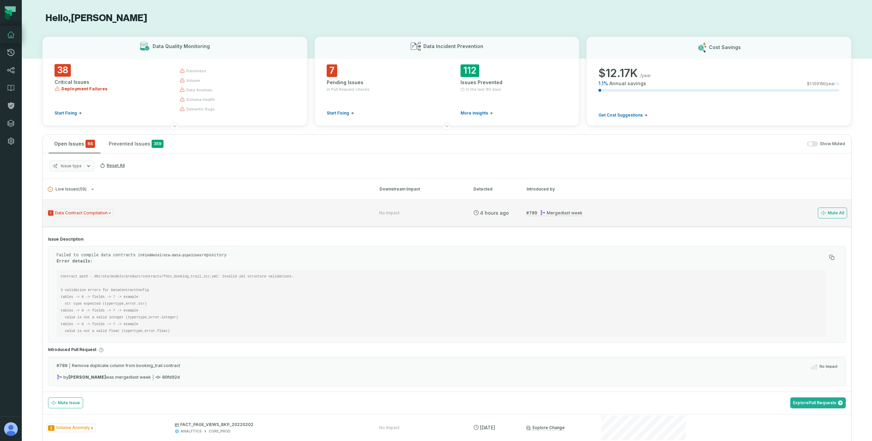
click at [548, 212] on div "Merged 9/12/2025, 6:31:14 PM" at bounding box center [561, 212] width 43 height 5
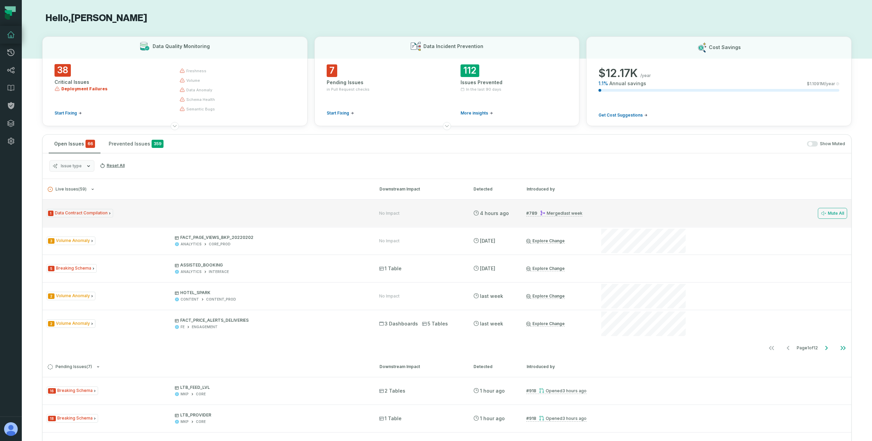
click at [240, 219] on div "1 Data Contract Compilation No Impact 9/18/2025, 11:46:47 AM # 789 Merged 9/12/…" at bounding box center [447, 212] width 808 height 27
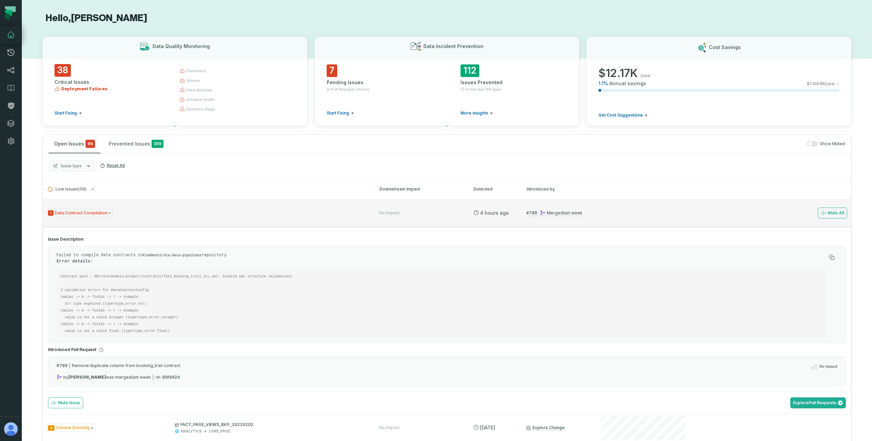
click at [547, 212] on div "Merged 9/12/2025, 6:31:14 PM" at bounding box center [561, 212] width 43 height 5
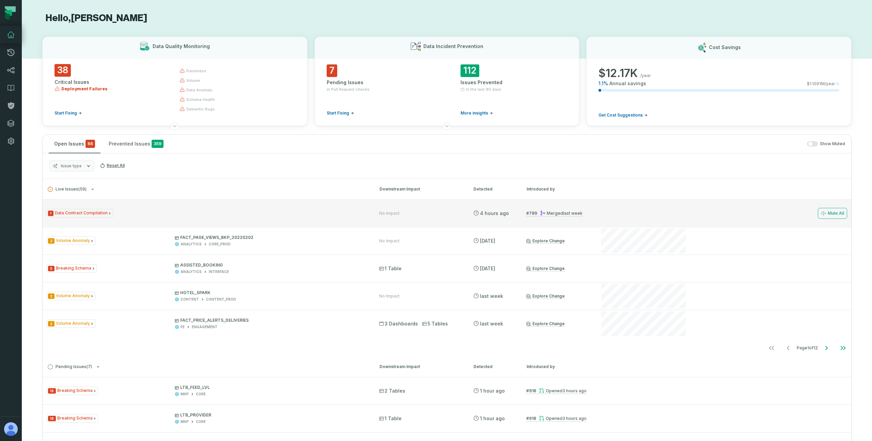
click at [176, 217] on div "1 Data Contract Compilation" at bounding box center [207, 213] width 320 height 9
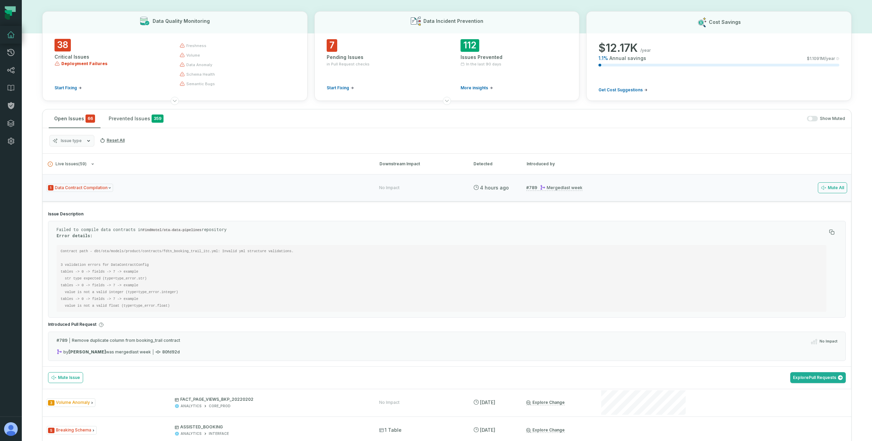
scroll to position [25, 0]
click at [87, 138] on icon "button" at bounding box center [88, 140] width 5 height 5
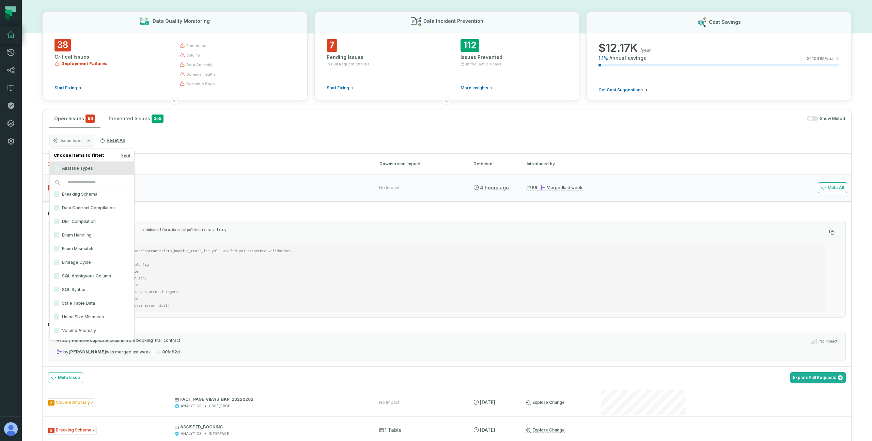
click at [66, 209] on label "Data Contract Compilation" at bounding box center [92, 208] width 84 height 14
click at [59, 209] on button "Data Contract Compilation" at bounding box center [56, 207] width 5 height 5
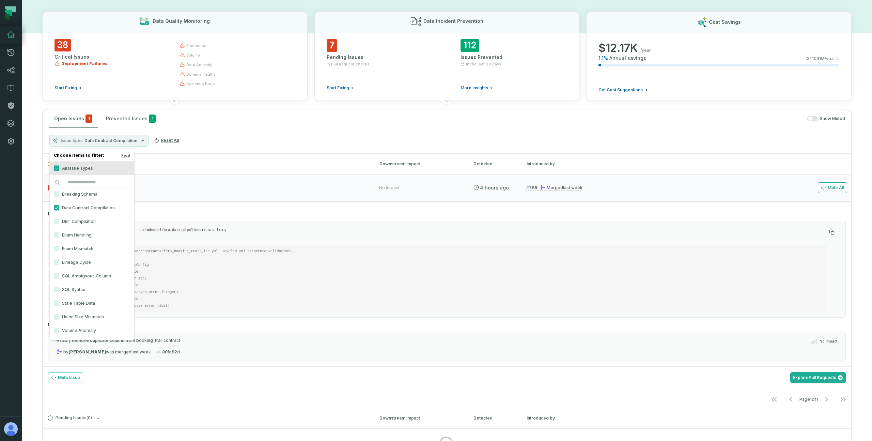
click at [224, 134] on div "Issue type Data Contract Compilation Reset All" at bounding box center [447, 141] width 808 height 26
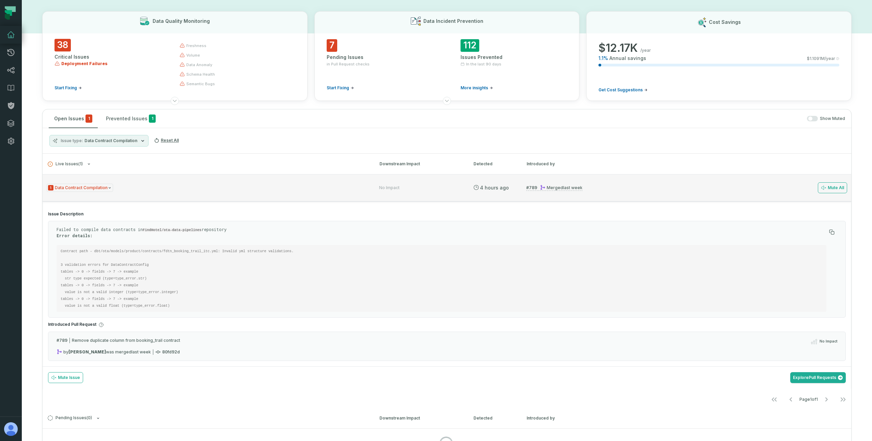
click at [156, 177] on div "1 Data Contract Compilation No Impact 9/18/2025, 11:46:47 AM # 789 Merged 9/12/…" at bounding box center [447, 187] width 808 height 27
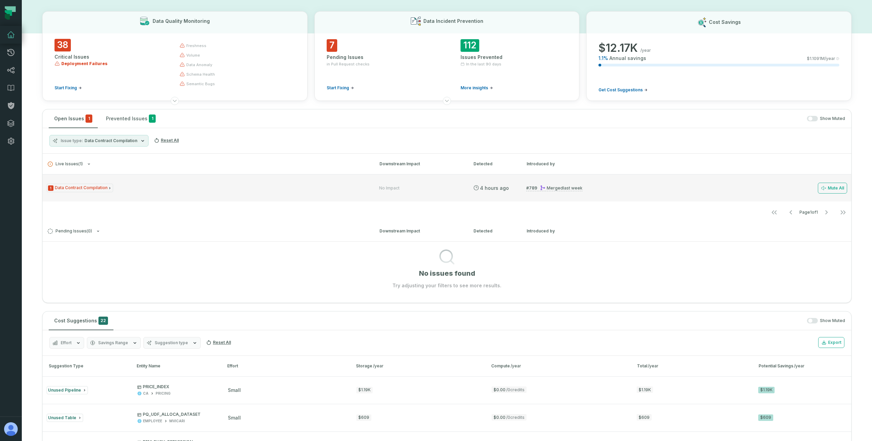
click at [131, 187] on div "1 Data Contract Compilation" at bounding box center [207, 188] width 320 height 9
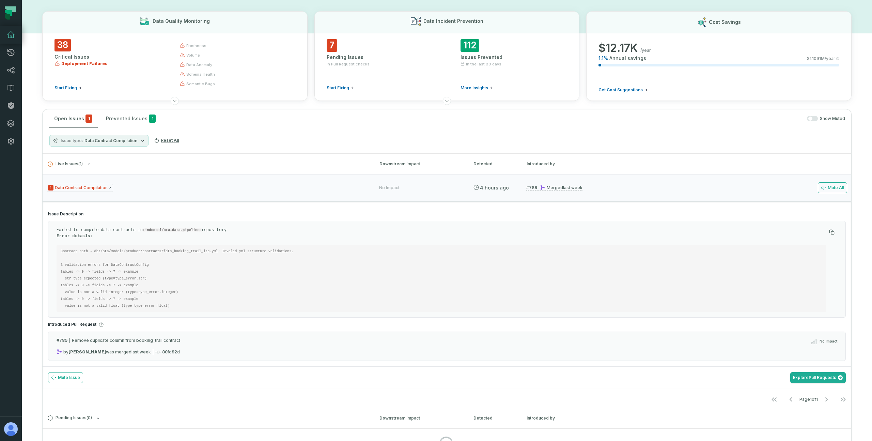
scroll to position [0, 0]
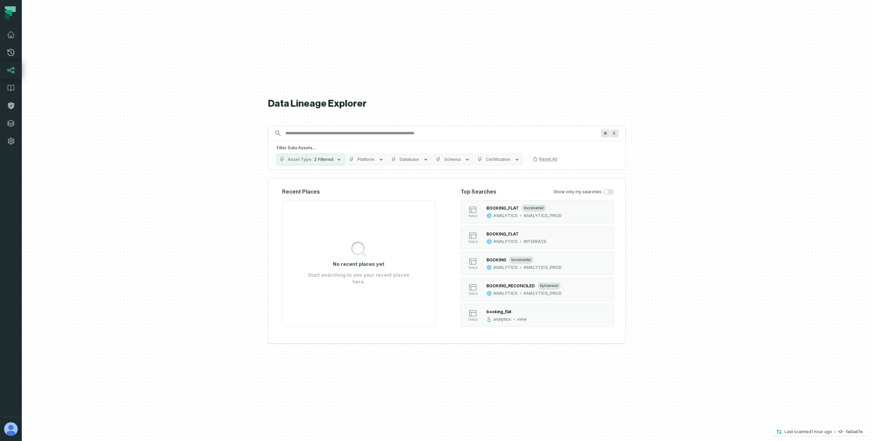
click at [494, 163] on button "Certification" at bounding box center [498, 160] width 48 height 12
click at [373, 157] on button "Platform" at bounding box center [366, 160] width 41 height 12
click at [364, 199] on label "LOOKER (78,969)" at bounding box center [386, 201] width 84 height 14
click at [353, 199] on button "LOOKER (78,969)" at bounding box center [350, 200] width 5 height 5
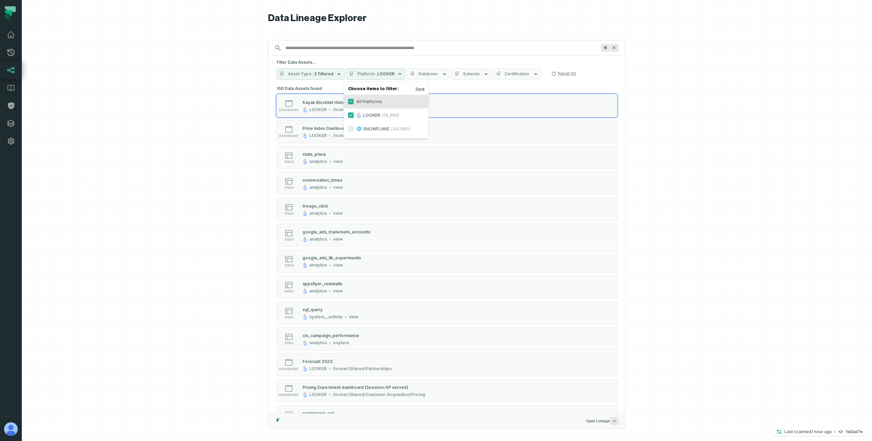
click at [244, 65] on div at bounding box center [447, 220] width 850 height 441
click at [350, 53] on input "Discovery Provider cmdk menu" at bounding box center [440, 48] width 319 height 11
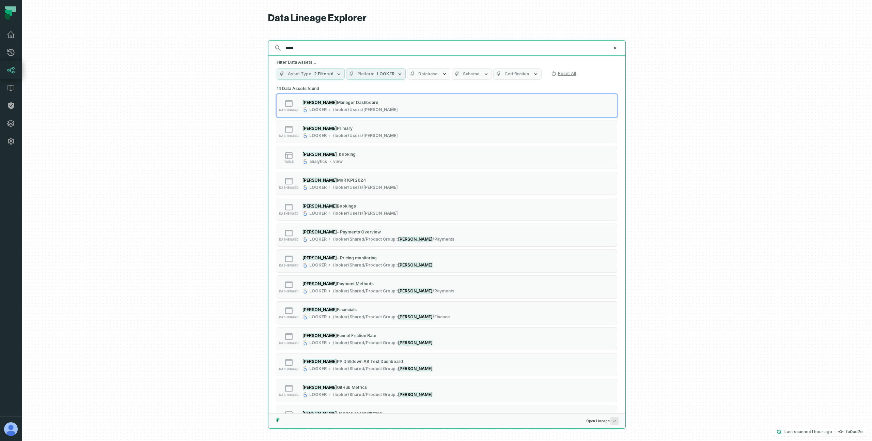
type input "*****"
click at [332, 114] on button "dashboard BoVio Manager Dashboard LOOKER /looker/Users/Melih Mert" at bounding box center [446, 105] width 341 height 23
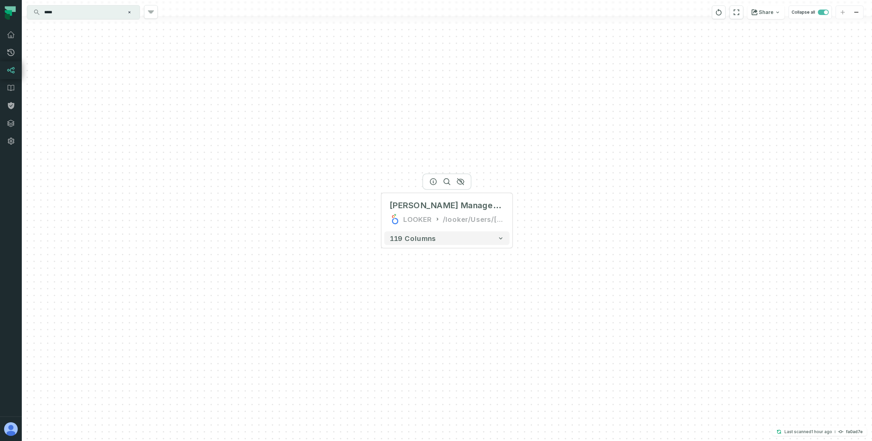
click at [454, 210] on div "BoVio Manager Dashboard" at bounding box center [447, 205] width 114 height 11
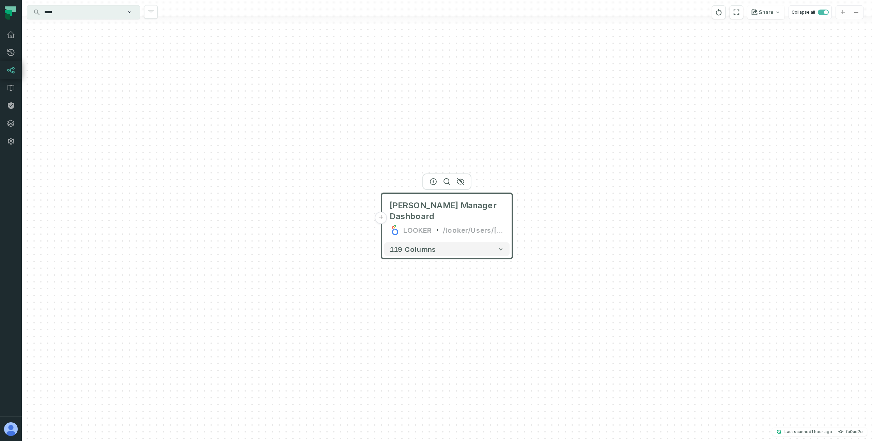
click at [384, 213] on button "+" at bounding box center [381, 217] width 12 height 12
click at [380, 213] on button "+" at bounding box center [381, 217] width 12 height 12
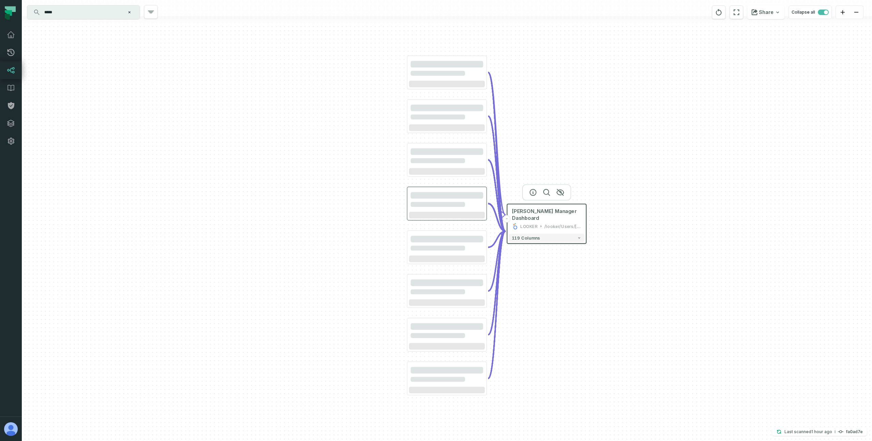
click at [445, 206] on div at bounding box center [438, 204] width 54 height 5
click at [236, 178] on div "- BoVio Manager Dashboard LOOKER /looker/Users/Melih Mert 119 columns" at bounding box center [447, 220] width 850 height 441
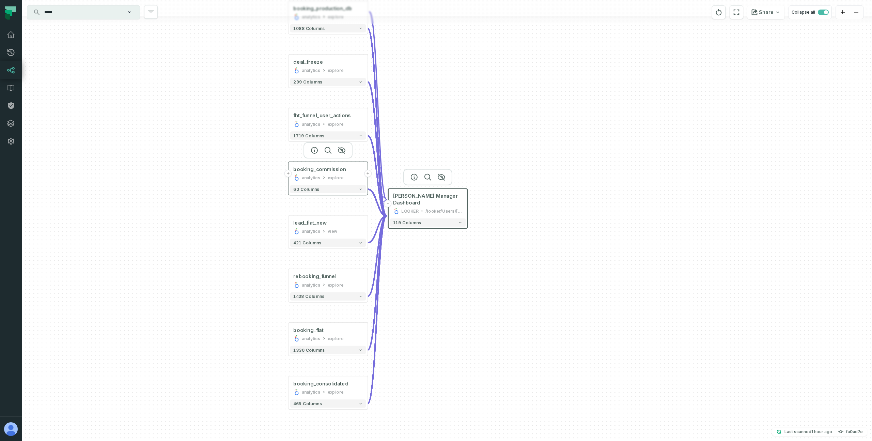
click at [336, 176] on div "explore" at bounding box center [336, 177] width 16 height 6
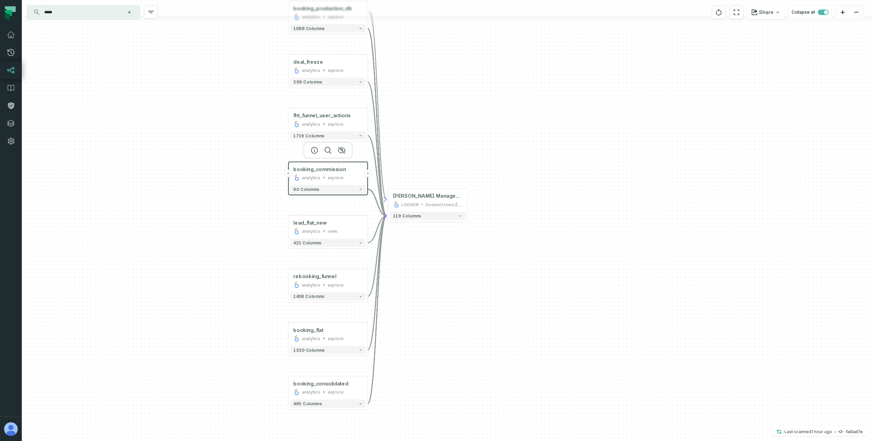
click at [333, 174] on div "explore" at bounding box center [336, 177] width 16 height 6
click at [313, 149] on icon "button" at bounding box center [314, 150] width 8 height 8
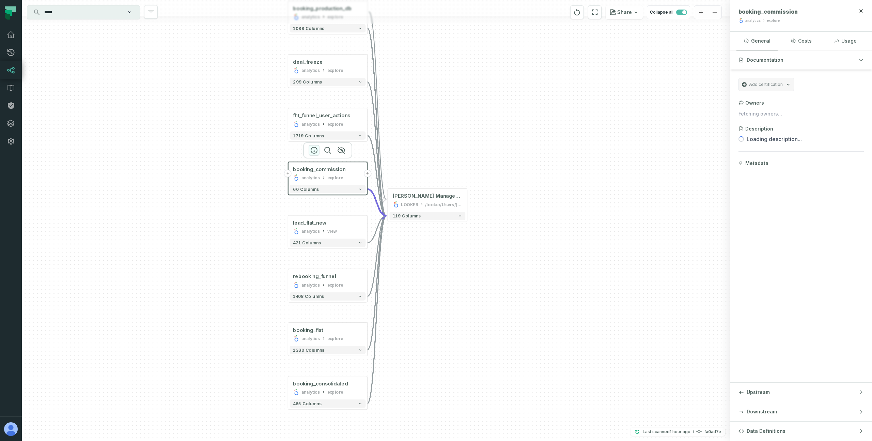
click at [313, 151] on icon "button" at bounding box center [314, 150] width 6 height 6
click at [788, 417] on button "Downstream" at bounding box center [801, 411] width 142 height 19
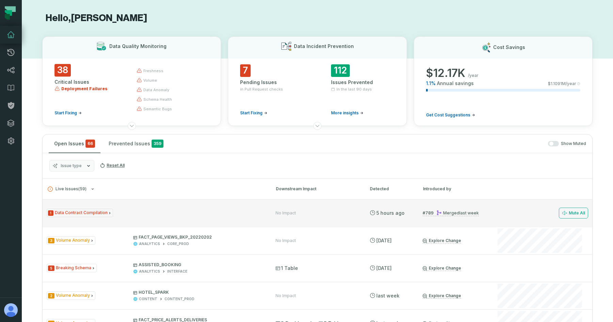
click at [232, 212] on div "1 Data Contract Compilation" at bounding box center [155, 213] width 217 height 9
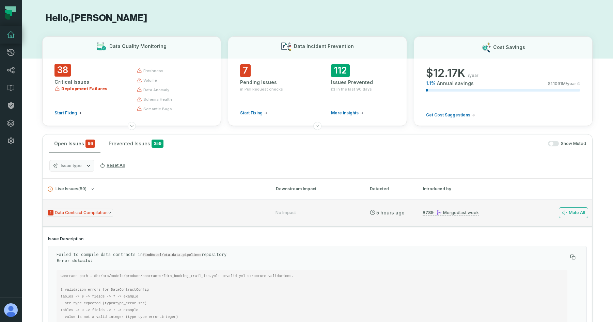
click at [437, 214] on icon at bounding box center [439, 212] width 4 height 5
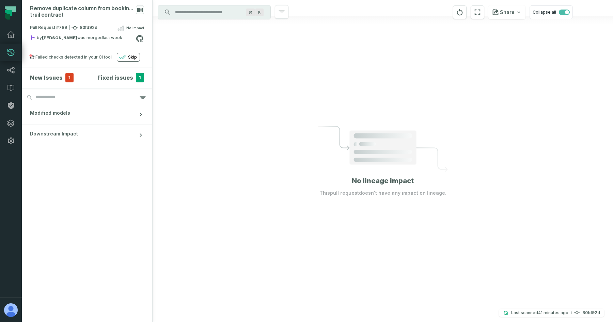
click at [345, 75] on div at bounding box center [383, 161] width 460 height 322
